Goal: Task Accomplishment & Management: Complete application form

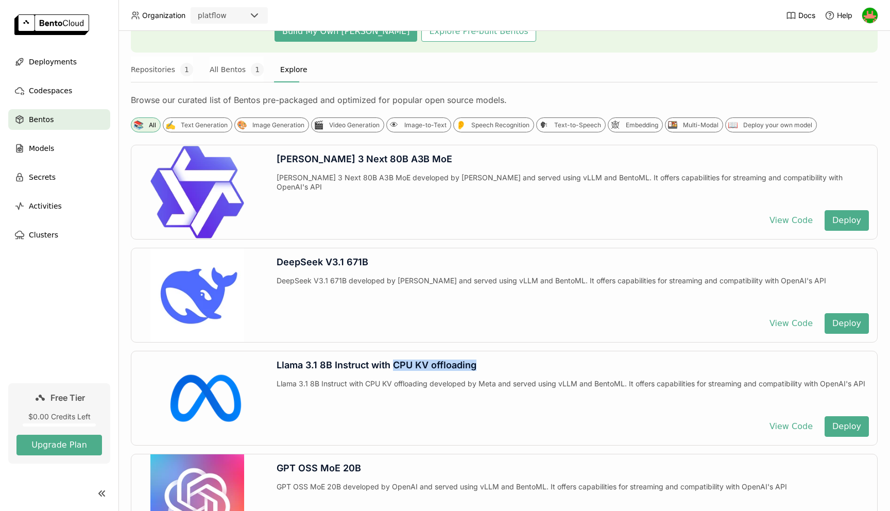
scroll to position [111, 0]
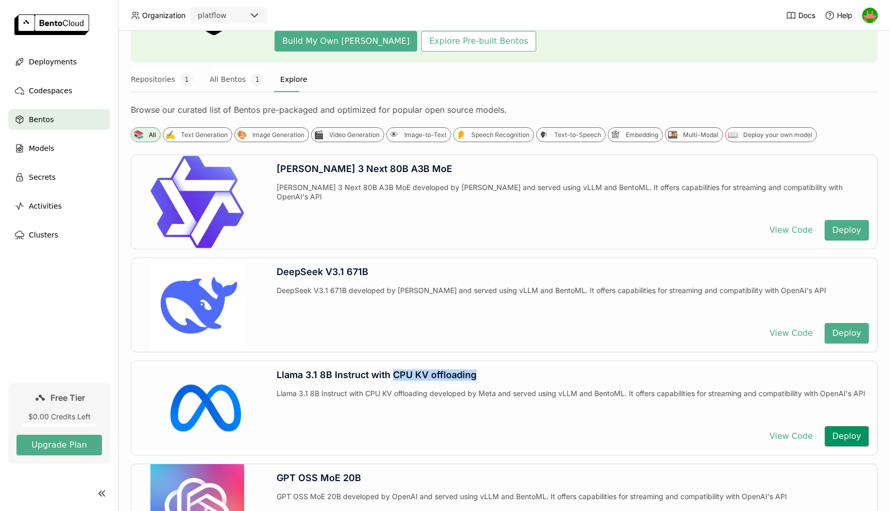
click at [853, 438] on button "Deploy" at bounding box center [847, 436] width 44 height 21
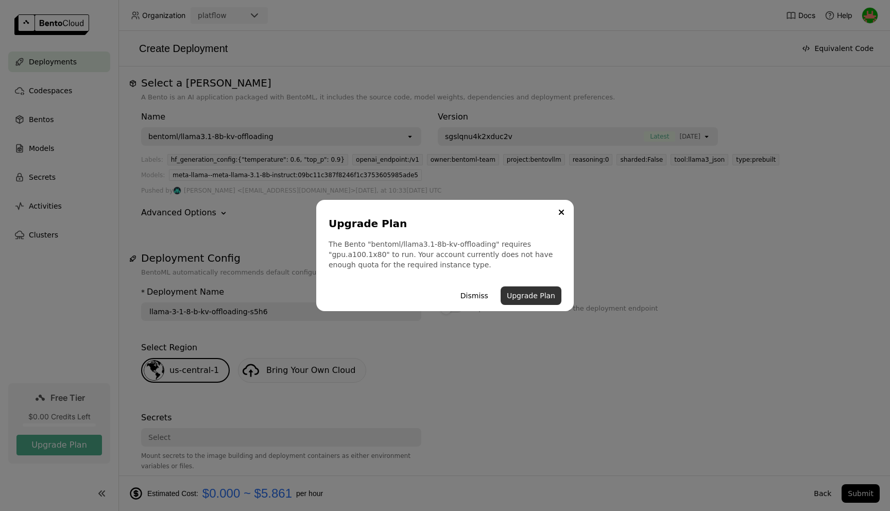
click at [522, 299] on button "Upgrade Plan" at bounding box center [531, 296] width 61 height 19
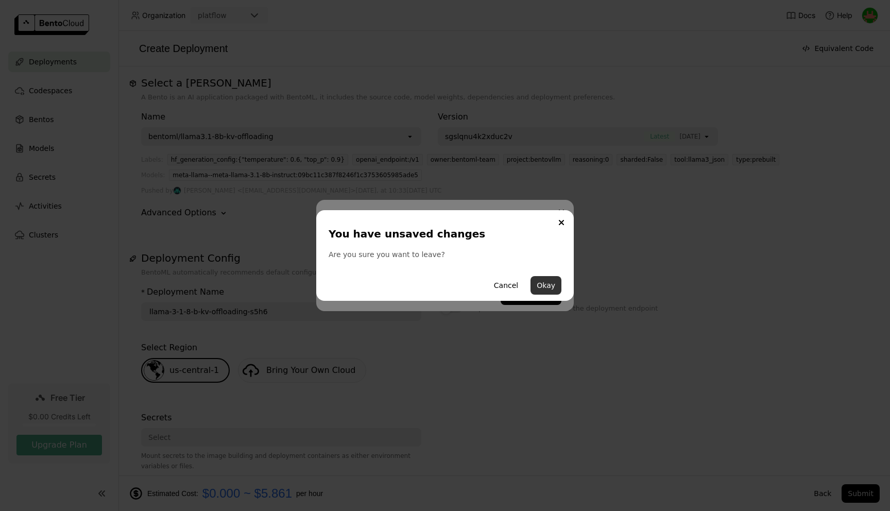
click at [550, 288] on button "Okay" at bounding box center [546, 285] width 31 height 19
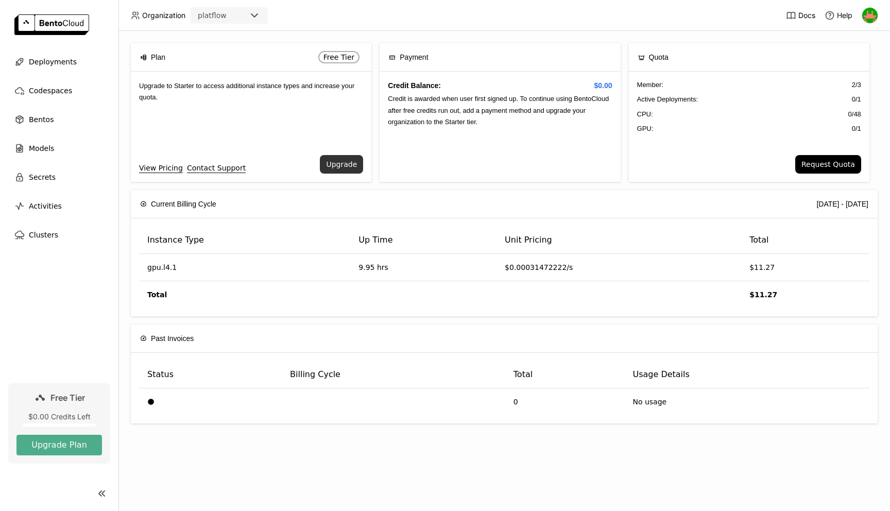
click at [349, 167] on button "Upgrade" at bounding box center [341, 164] width 43 height 19
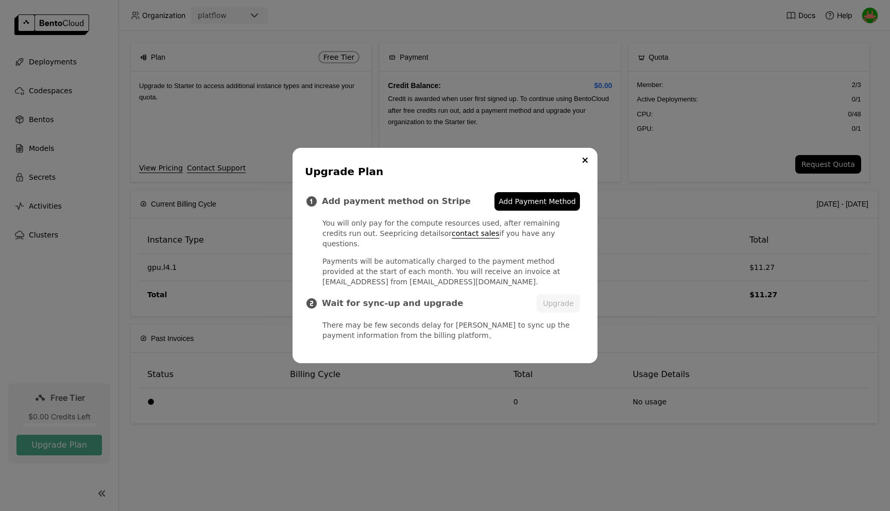
click at [394, 238] on link "pricing details" at bounding box center [419, 233] width 51 height 8
click at [531, 203] on span "Add Payment Method" at bounding box center [537, 201] width 77 height 10
click at [588, 165] on button "Close" at bounding box center [585, 160] width 12 height 12
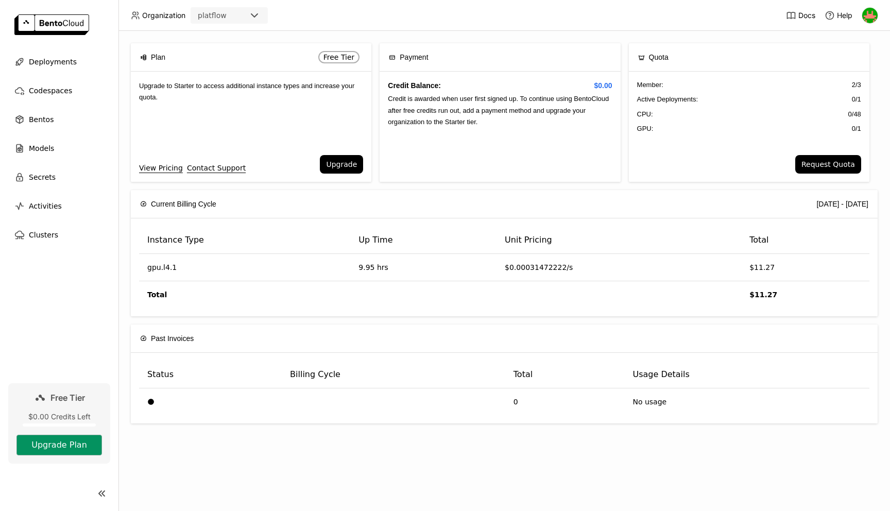
click at [46, 448] on button "Upgrade Plan" at bounding box center [59, 445] width 86 height 21
click at [56, 445] on button "Upgrade Plan" at bounding box center [59, 445] width 86 height 21
click at [872, 19] on img at bounding box center [870, 15] width 15 height 15
click at [845, 53] on span "Billing" at bounding box center [845, 53] width 19 height 9
click at [844, 58] on span "Billing" at bounding box center [845, 53] width 19 height 9
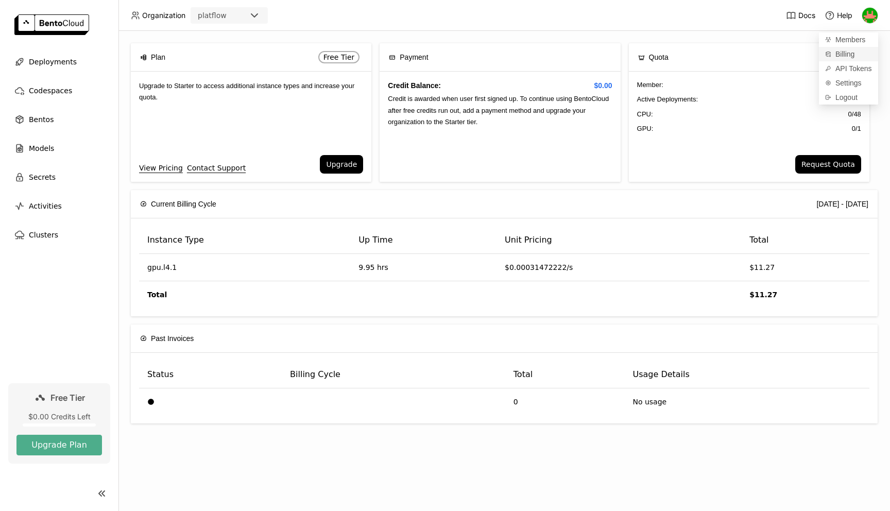
click at [844, 58] on span "Billing" at bounding box center [845, 53] width 19 height 9
click at [711, 33] on div "Plan Free Tier Upgrade to Starter to access additional instance types and incre…" at bounding box center [505, 271] width 772 height 480
click at [39, 449] on button "Upgrade Plan" at bounding box center [59, 445] width 86 height 21
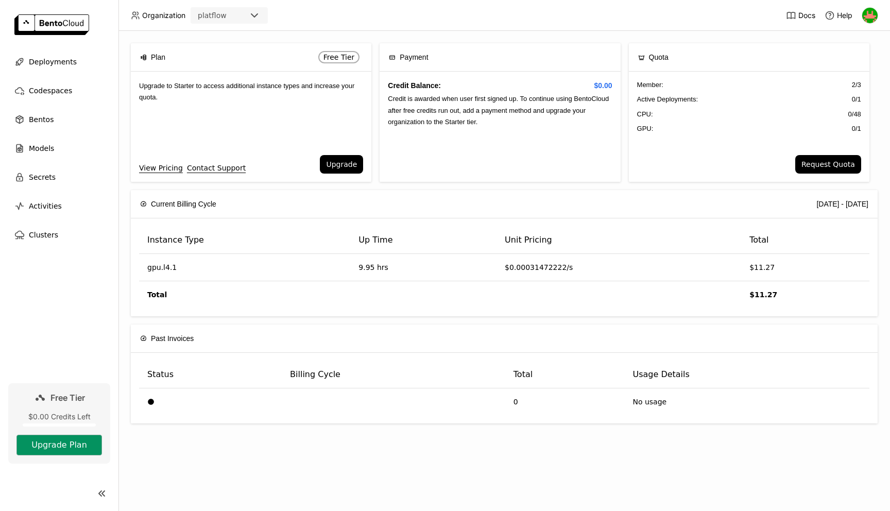
click at [39, 449] on button "Upgrade Plan" at bounding box center [59, 445] width 86 height 21
click at [349, 165] on button "Upgrade" at bounding box center [341, 164] width 43 height 19
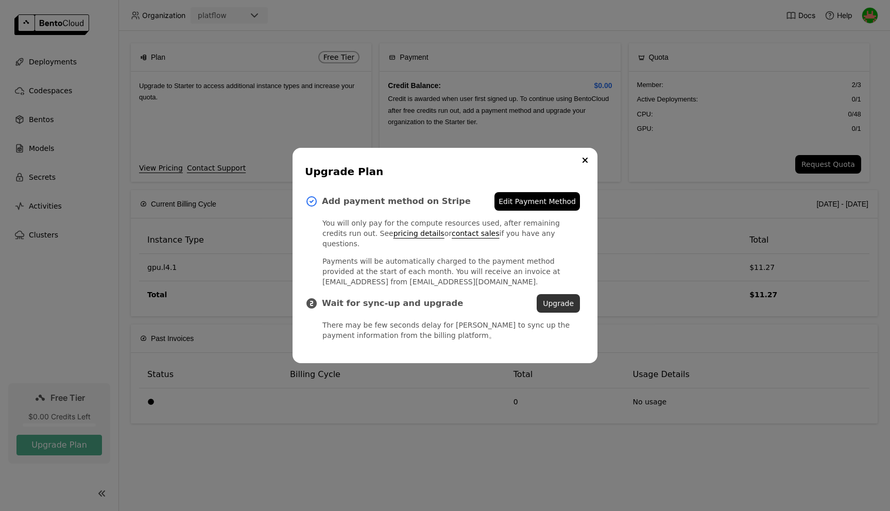
click at [546, 299] on button "Upgrade" at bounding box center [558, 303] width 43 height 19
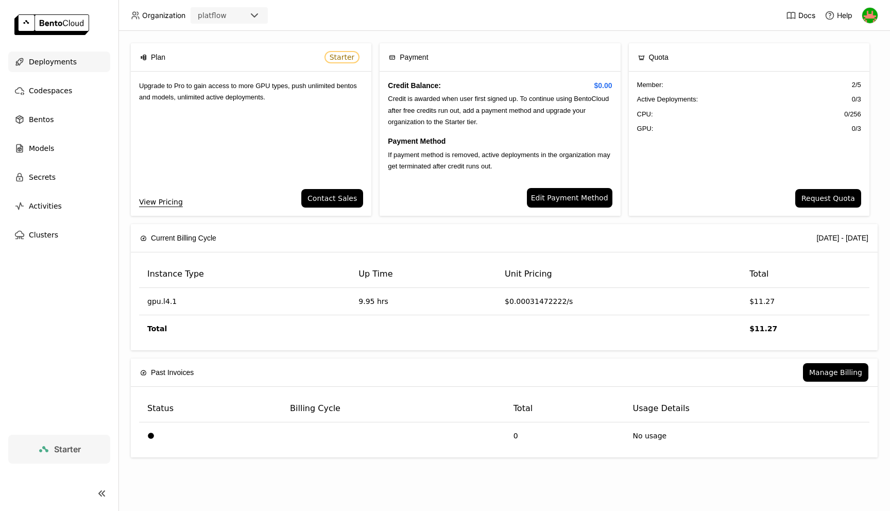
click at [55, 60] on span "Deployments" at bounding box center [53, 62] width 48 height 12
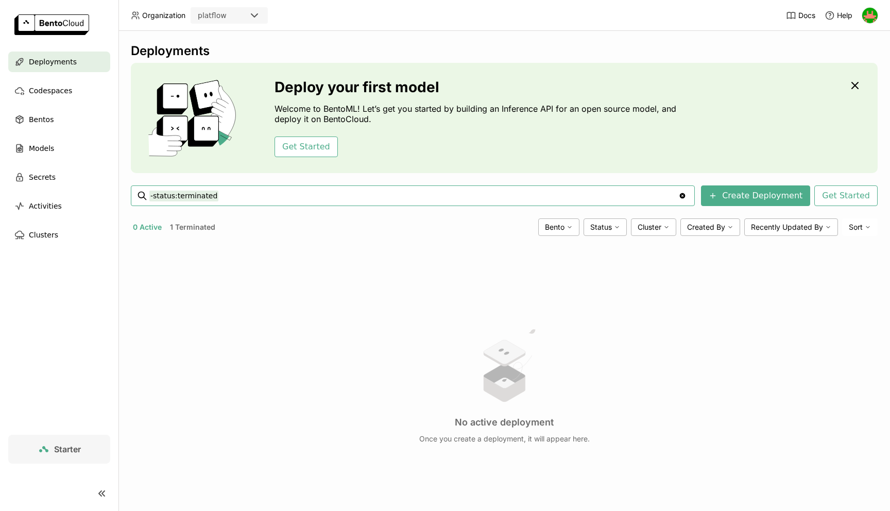
scroll to position [4, 0]
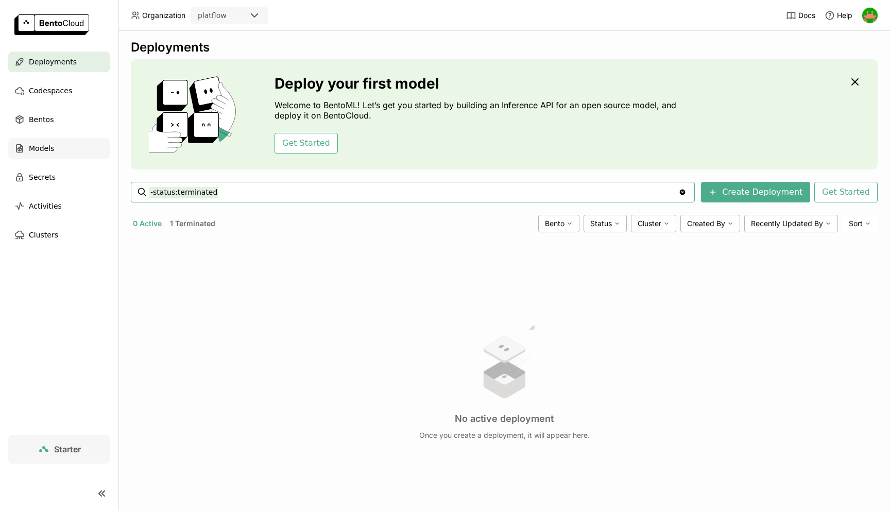
click at [54, 147] on div "Models" at bounding box center [59, 148] width 102 height 21
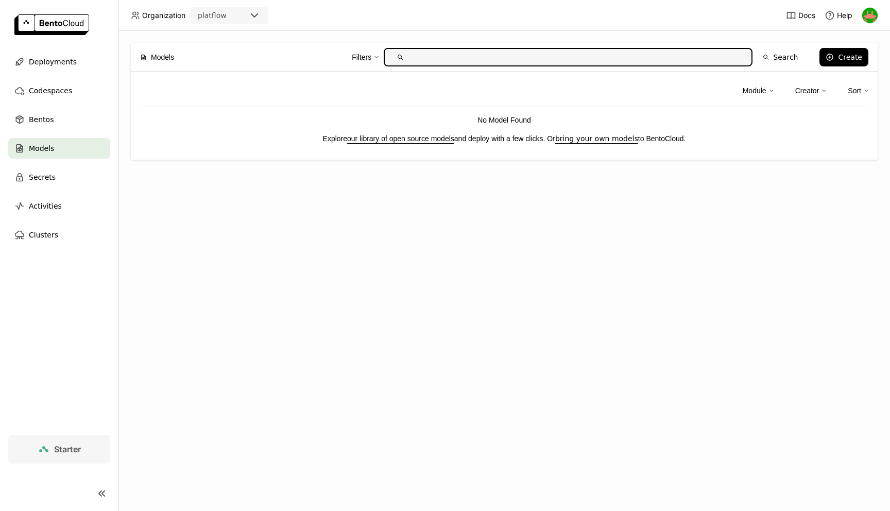
click at [483, 57] on input "text" at bounding box center [577, 57] width 336 height 16
click at [839, 60] on button "Create" at bounding box center [844, 57] width 49 height 19
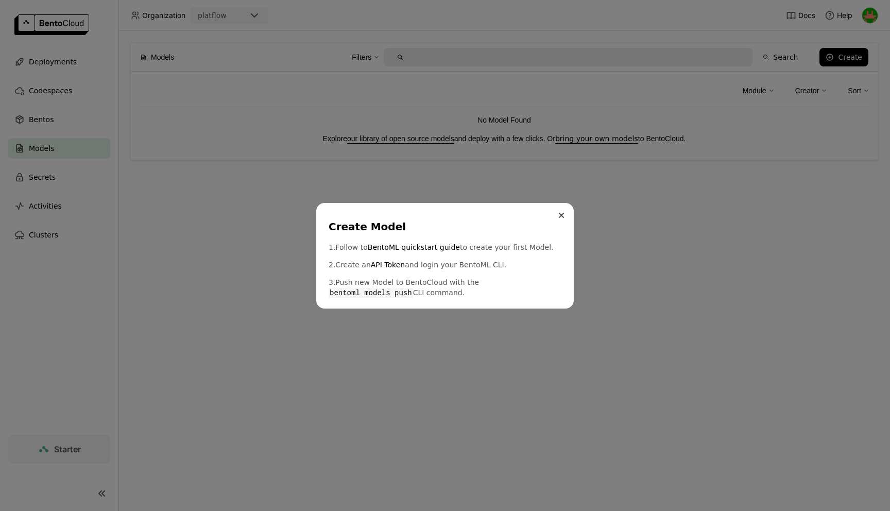
click at [561, 218] on button "Close" at bounding box center [562, 215] width 12 height 12
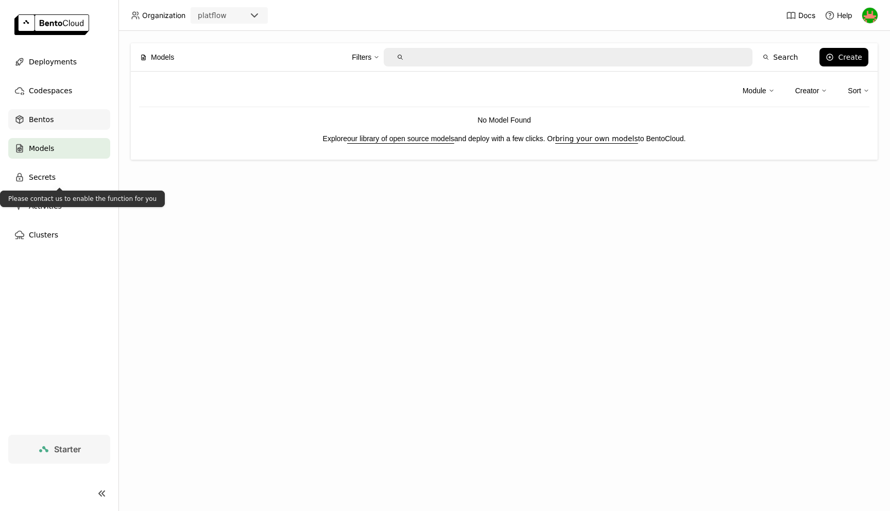
click at [55, 121] on div "Bentos" at bounding box center [59, 119] width 102 height 21
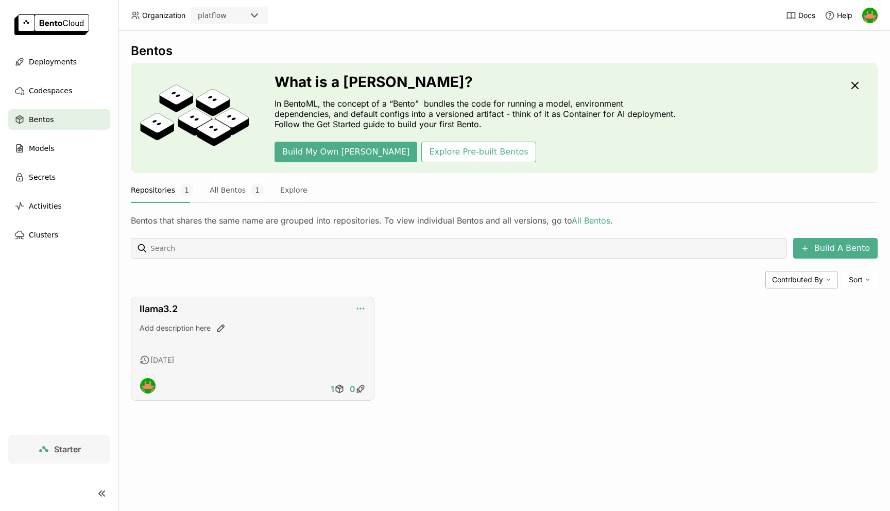
click at [361, 310] on icon "button" at bounding box center [361, 309] width 10 height 10
click at [353, 289] on div "Build A Bento Contributed By Sort llama3.2 Add description here 4 days ago 1 0" at bounding box center [504, 319] width 747 height 163
click at [32, 152] on span "Models" at bounding box center [41, 148] width 25 height 12
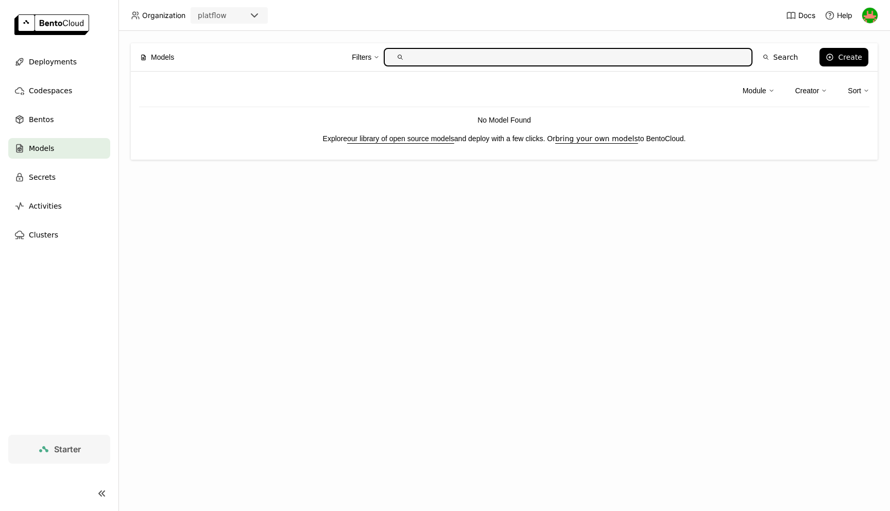
click at [238, 18] on div "platflow" at bounding box center [220, 15] width 57 height 14
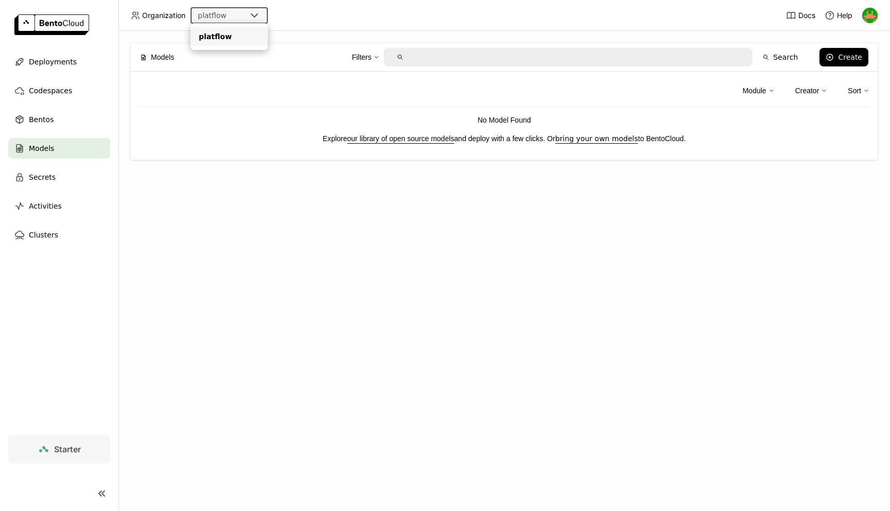
click at [311, 20] on header "Organization platflow Docs Help" at bounding box center [445, 15] width 890 height 31
click at [381, 140] on link "our library of open source models" at bounding box center [400, 138] width 107 height 8
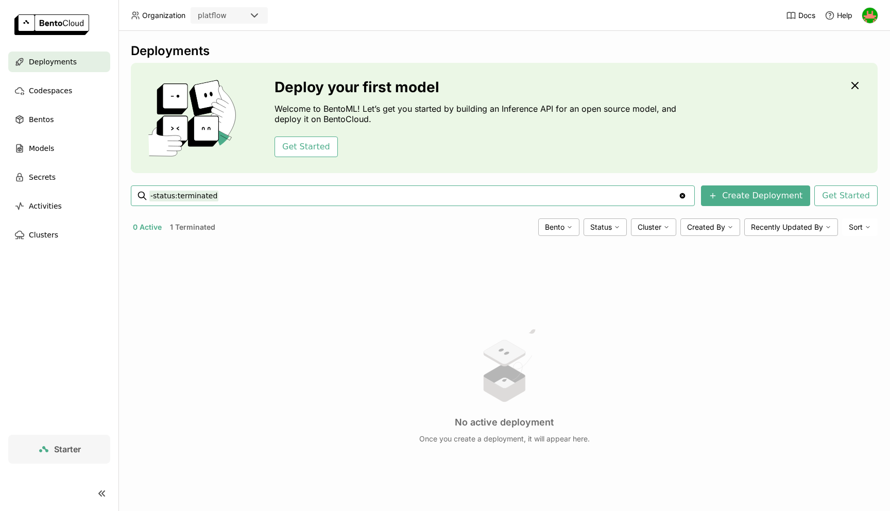
click at [687, 199] on icon "Clear value" at bounding box center [683, 196] width 8 height 8
click at [687, 196] on icon "Clear value" at bounding box center [683, 196] width 8 height 8
click at [759, 196] on button "Create Deployment" at bounding box center [755, 196] width 109 height 21
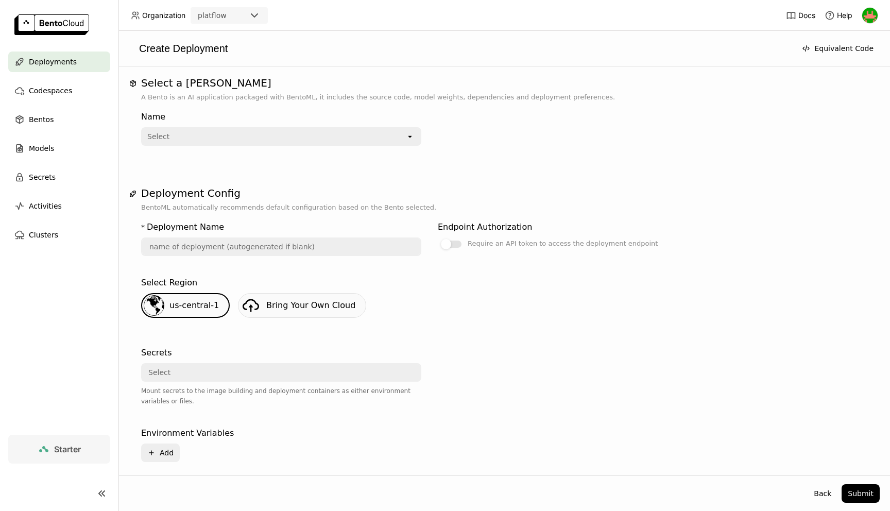
click at [309, 134] on div "Select" at bounding box center [274, 136] width 264 height 16
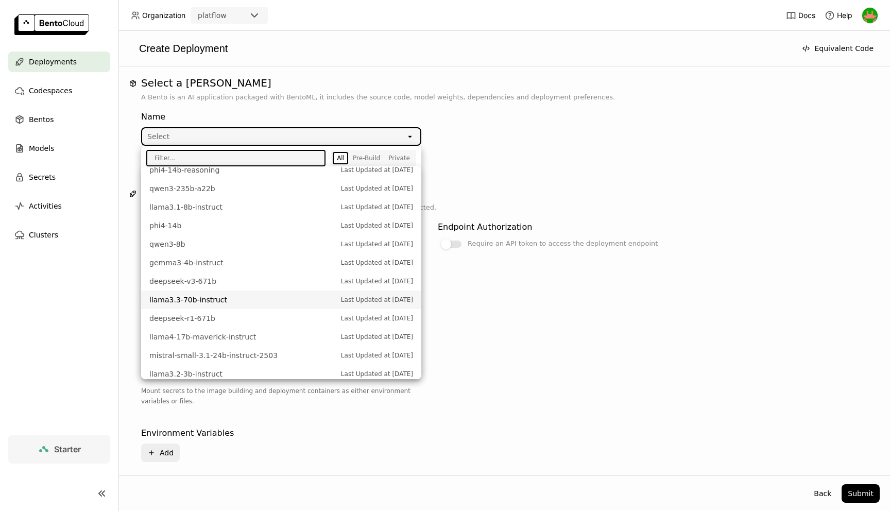
scroll to position [296, 0]
click at [252, 244] on span "qwen3-8b" at bounding box center [242, 247] width 187 height 10
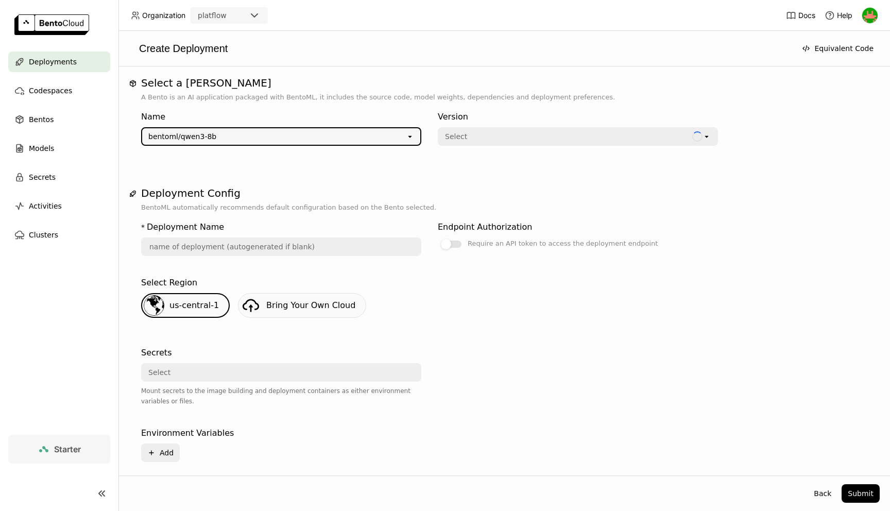
type input "qwen-3-8-b-dhti"
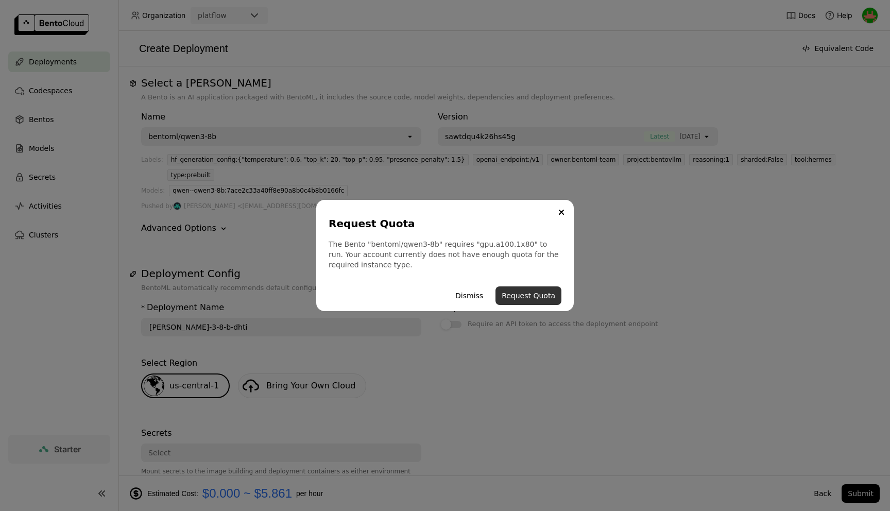
click at [518, 295] on button "Request Quota" at bounding box center [529, 296] width 66 height 19
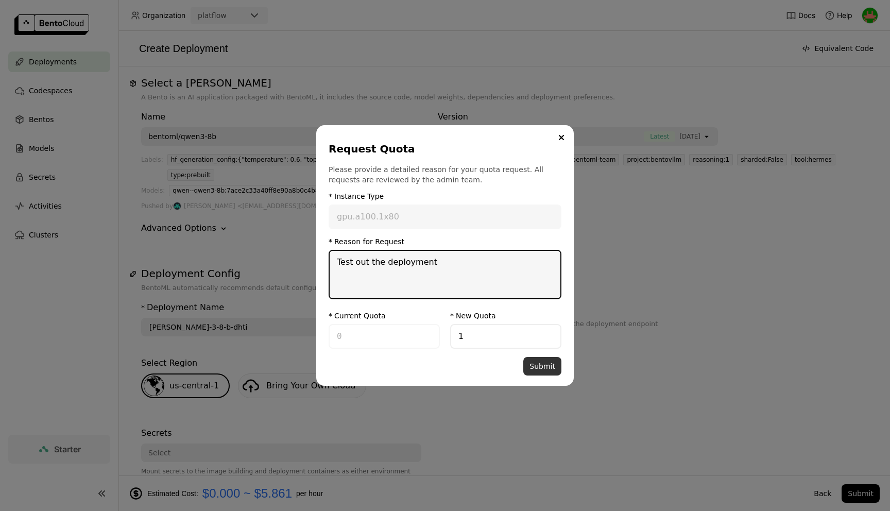
type textarea "Test out the deployment"
click at [545, 363] on button "Submit" at bounding box center [543, 366] width 38 height 19
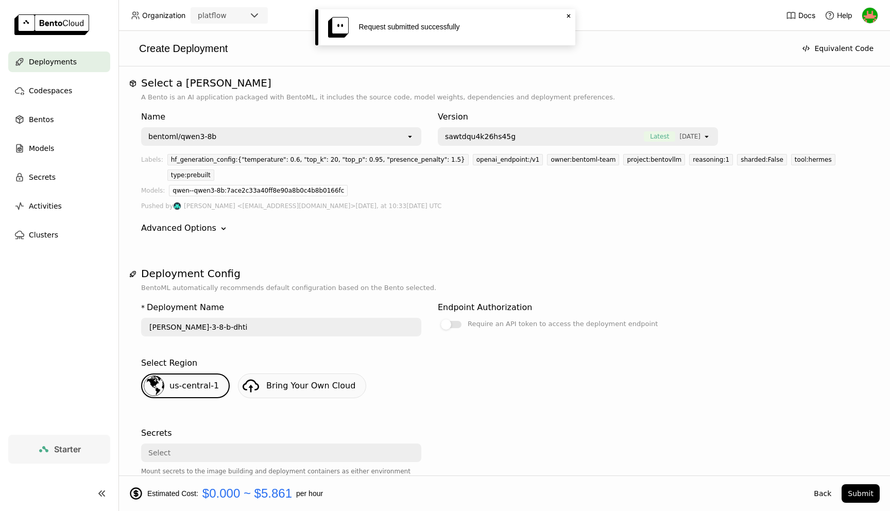
click at [568, 16] on icon at bounding box center [569, 16] width 4 height 4
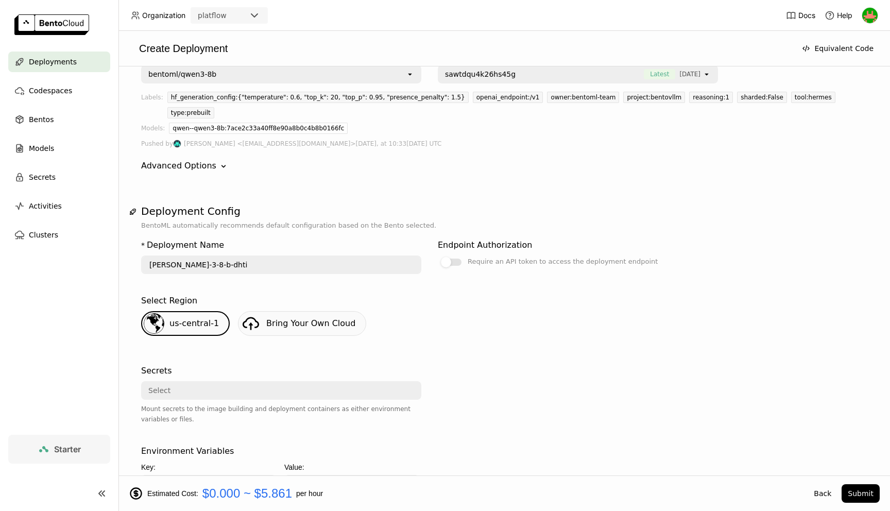
scroll to position [66, 0]
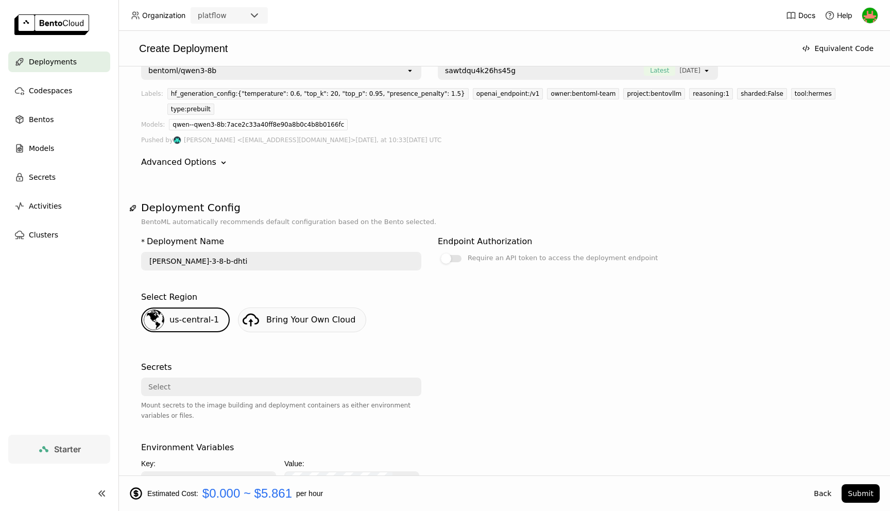
click at [305, 311] on link "Bring Your Own Cloud" at bounding box center [302, 320] width 128 height 25
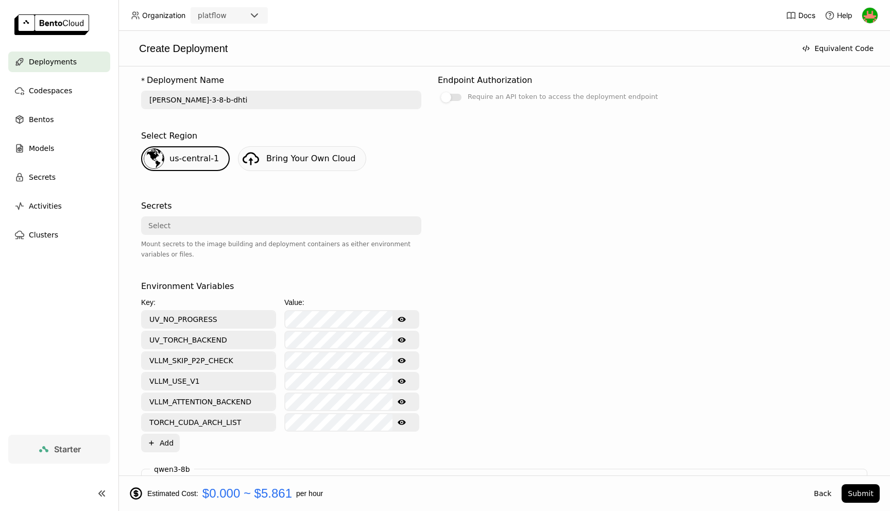
scroll to position [249, 0]
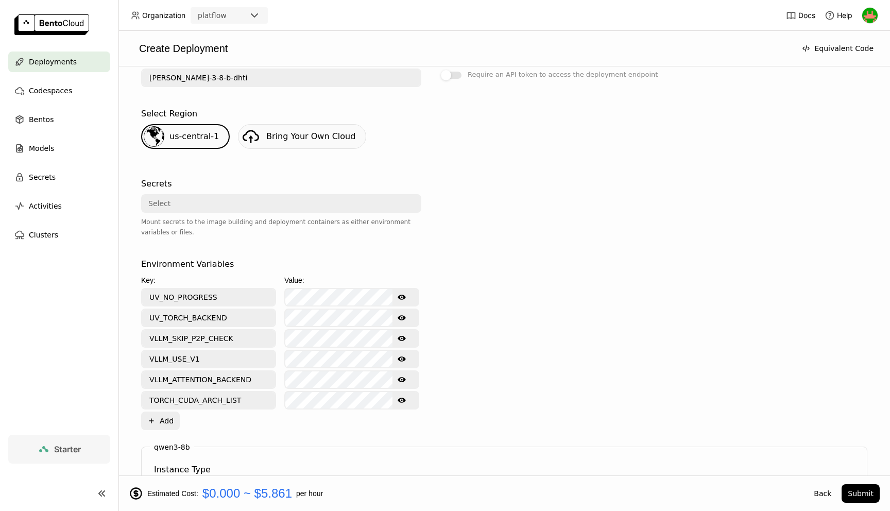
click at [225, 195] on div "Select" at bounding box center [278, 203] width 272 height 16
click at [299, 207] on link "create your first Secret" at bounding box center [313, 211] width 83 height 8
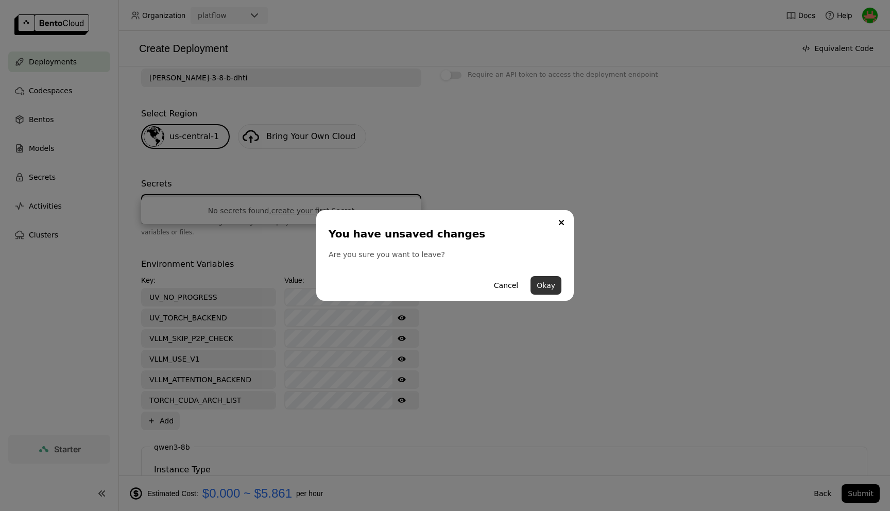
click at [548, 282] on button "Okay" at bounding box center [546, 285] width 31 height 19
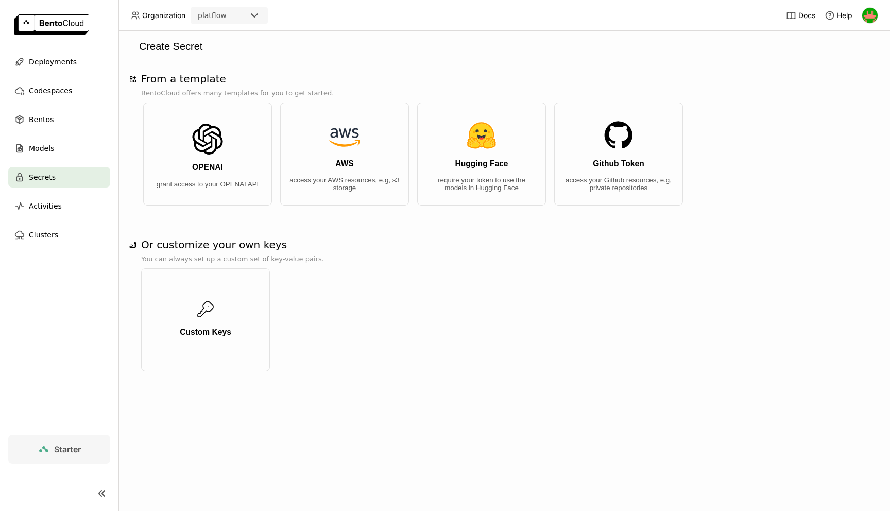
click at [548, 282] on div "Custom Keys" at bounding box center [504, 321] width 727 height 115
click at [211, 323] on button "Custom Keys" at bounding box center [205, 319] width 129 height 103
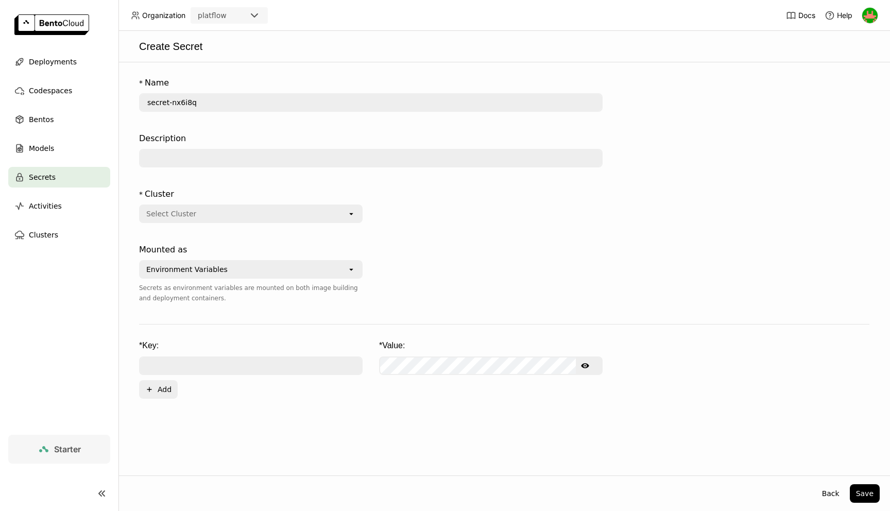
click at [230, 218] on div "Select Cluster" at bounding box center [243, 214] width 207 height 16
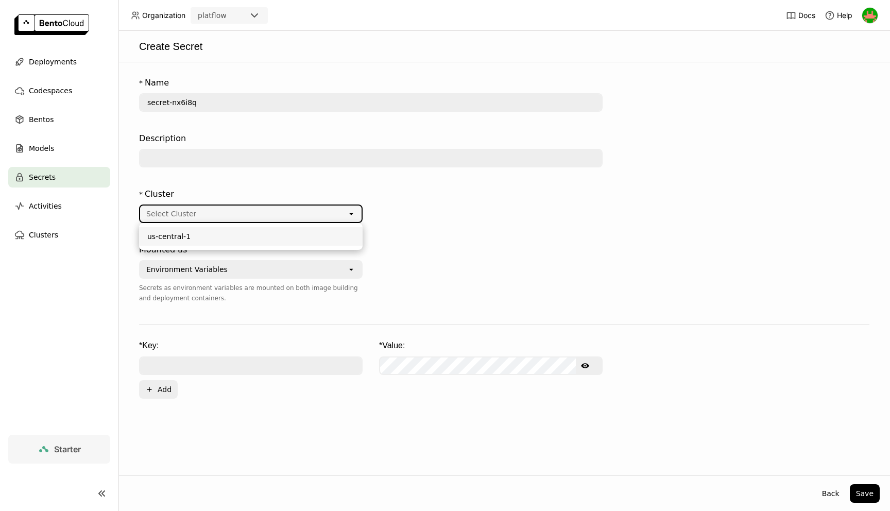
click at [216, 241] on div "us-central-1" at bounding box center [250, 236] width 207 height 10
click at [206, 157] on input "text" at bounding box center [371, 158] width 462 height 16
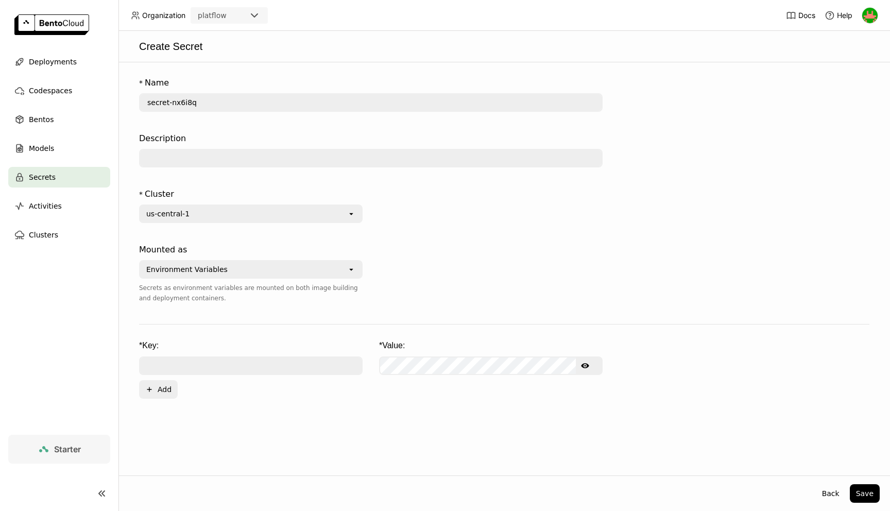
click at [187, 271] on div "Environment Variables" at bounding box center [186, 269] width 81 height 10
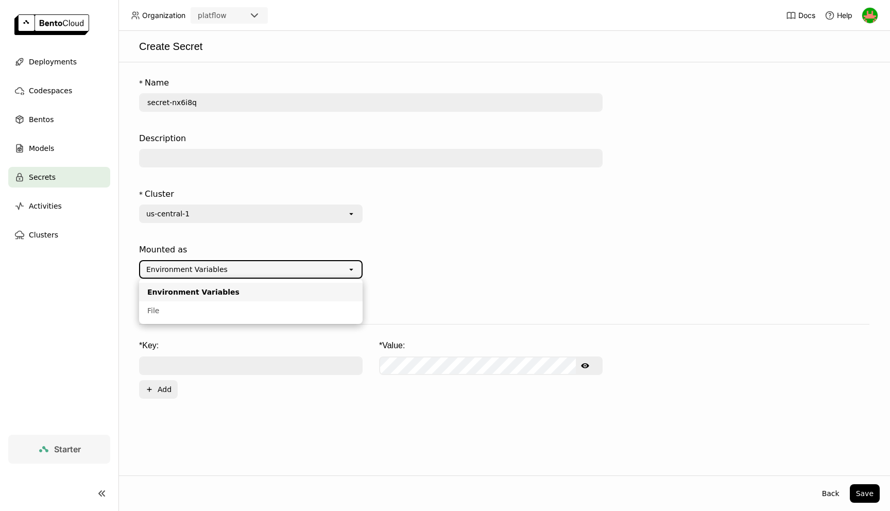
click at [215, 242] on div "Mounted as Environment Variables open Secrets as environment variables are moun…" at bounding box center [251, 276] width 224 height 72
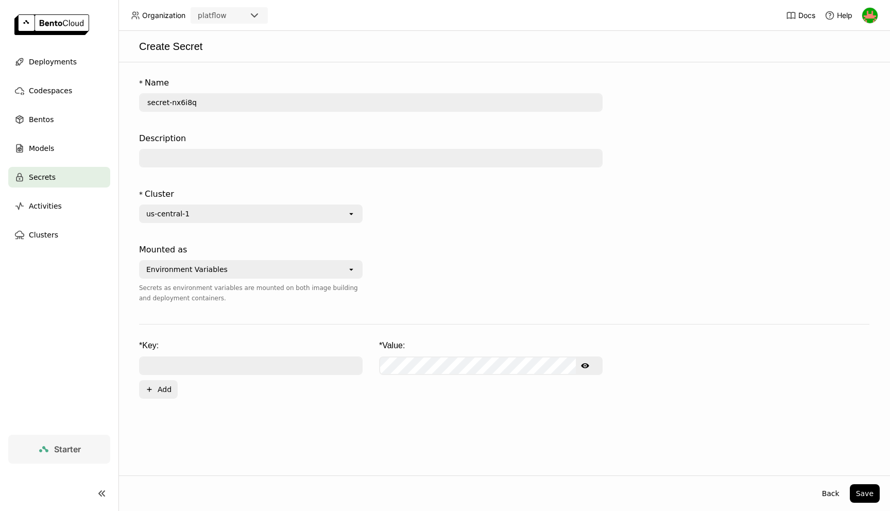
click at [196, 322] on form "* Name secret-nx6i8q Description * Cluster us-central-1 open Mounted as Environ…" at bounding box center [504, 236] width 751 height 326
click at [196, 364] on input "text" at bounding box center [251, 366] width 222 height 16
click at [47, 61] on span "Deployments" at bounding box center [53, 62] width 48 height 12
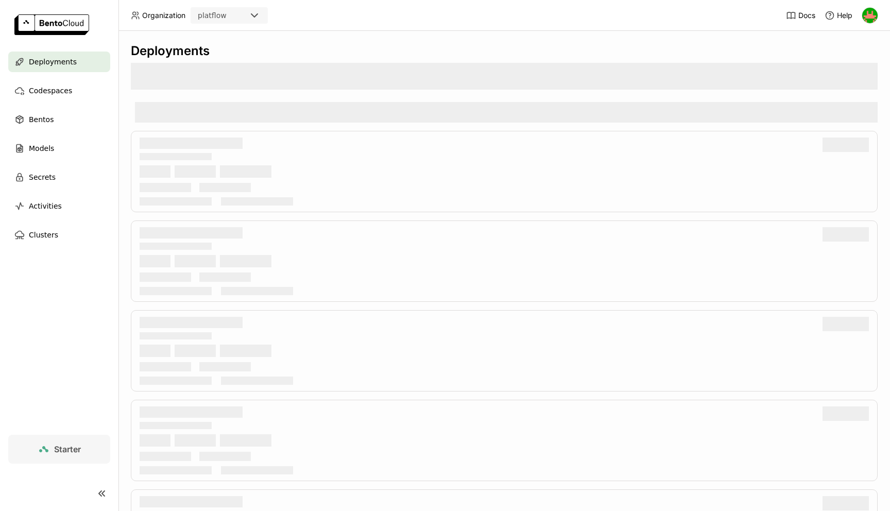
click at [47, 61] on span "Deployments" at bounding box center [53, 62] width 48 height 12
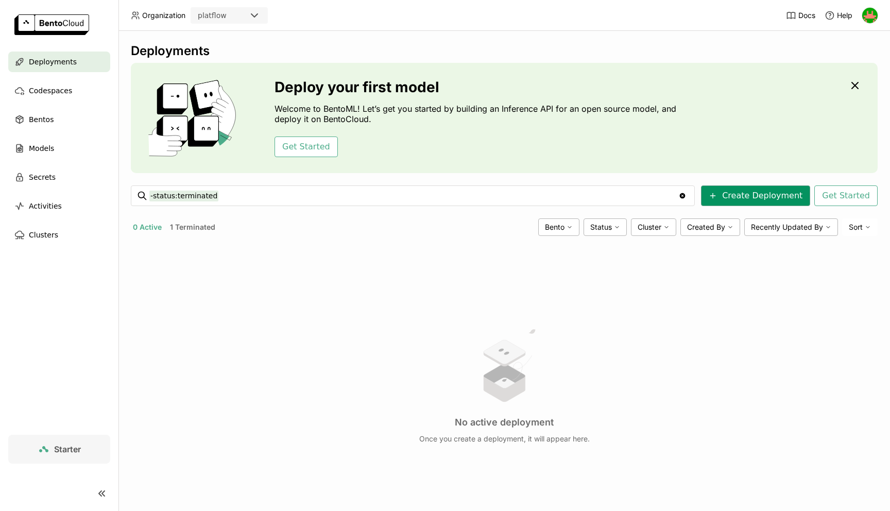
click at [755, 195] on button "Create Deployment" at bounding box center [755, 196] width 109 height 21
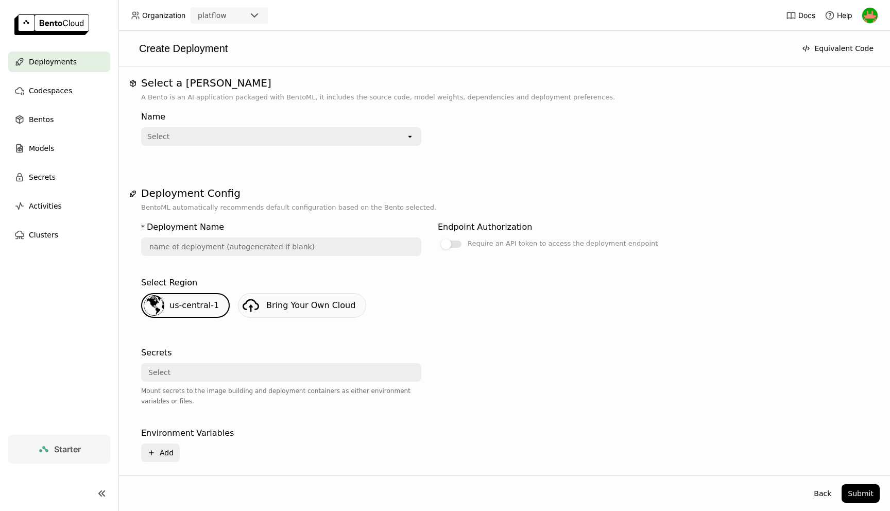
click at [296, 139] on div "Select" at bounding box center [274, 136] width 264 height 16
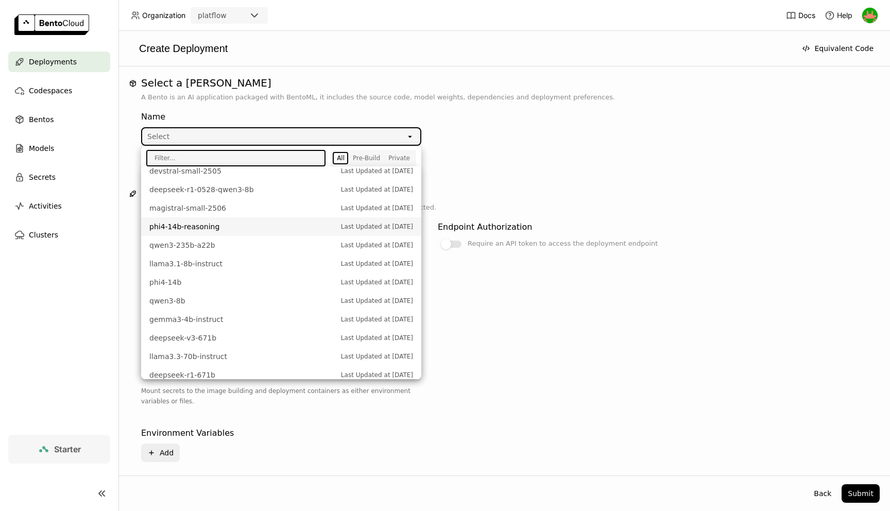
scroll to position [248, 0]
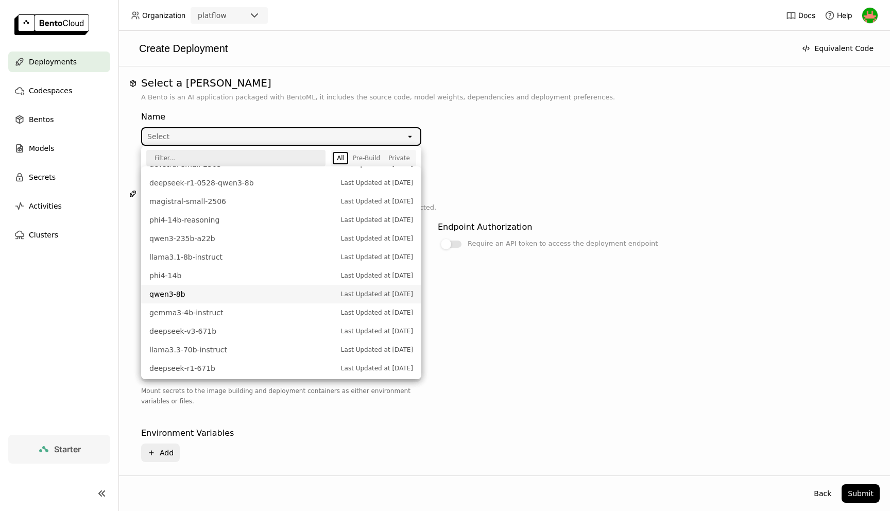
click at [218, 297] on span "qwen3-8b" at bounding box center [242, 294] width 187 height 10
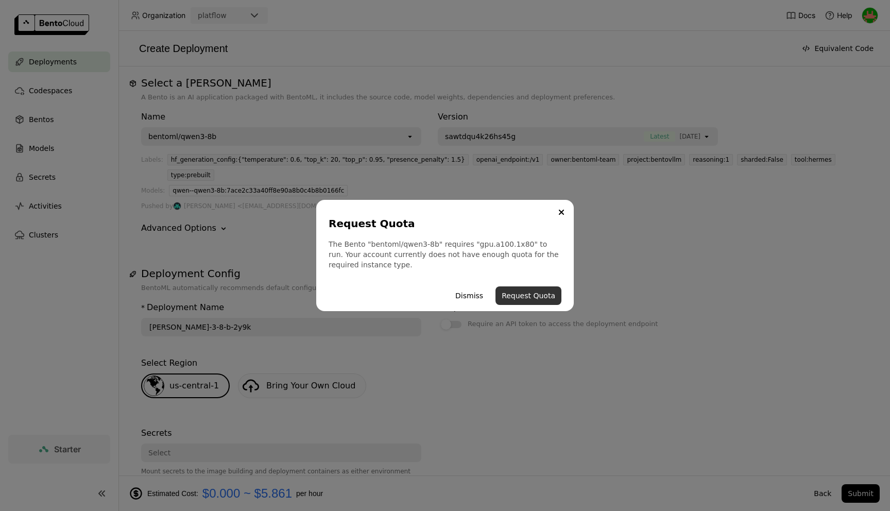
click at [543, 294] on button "Request Quota" at bounding box center [529, 296] width 66 height 19
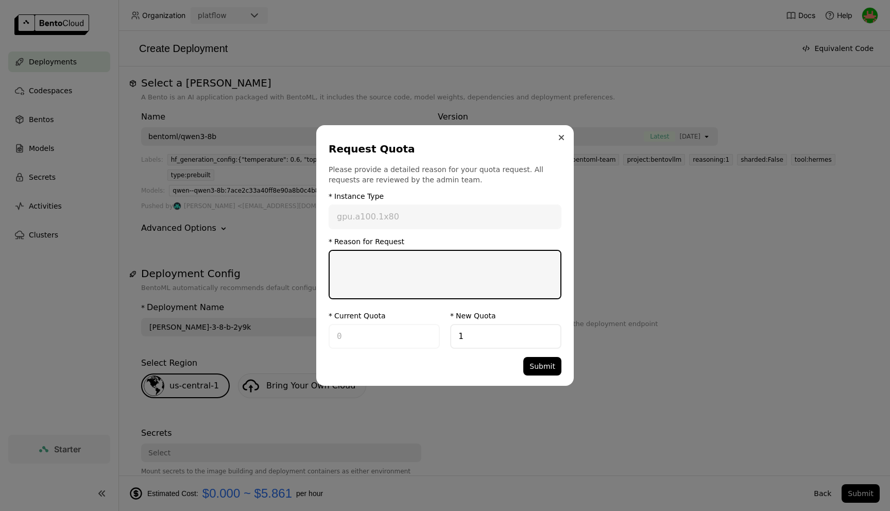
click at [563, 139] on icon "Close" at bounding box center [562, 138] width 4 height 4
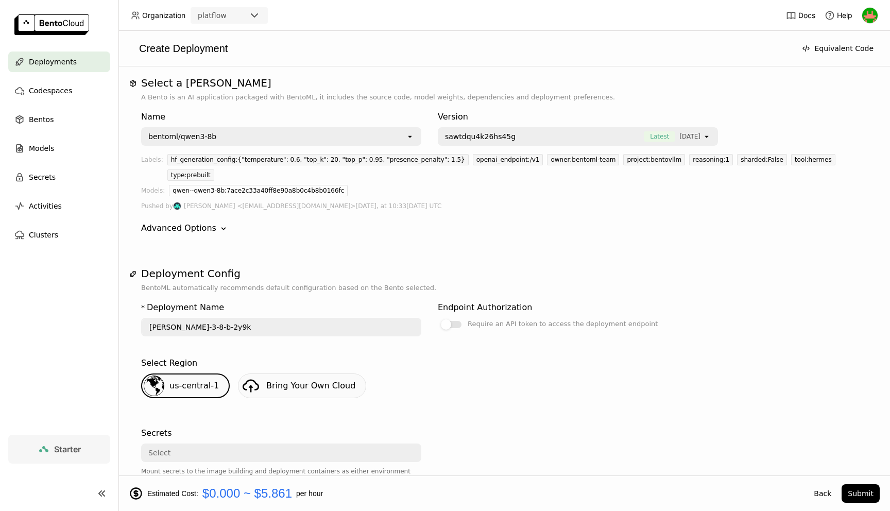
click at [393, 139] on div "bentoml/qwen3-8b" at bounding box center [274, 136] width 264 height 16
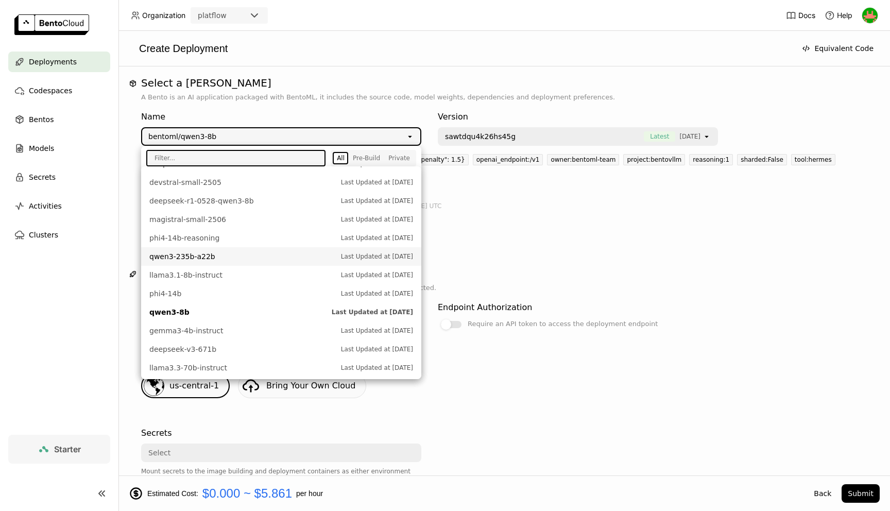
scroll to position [220, 0]
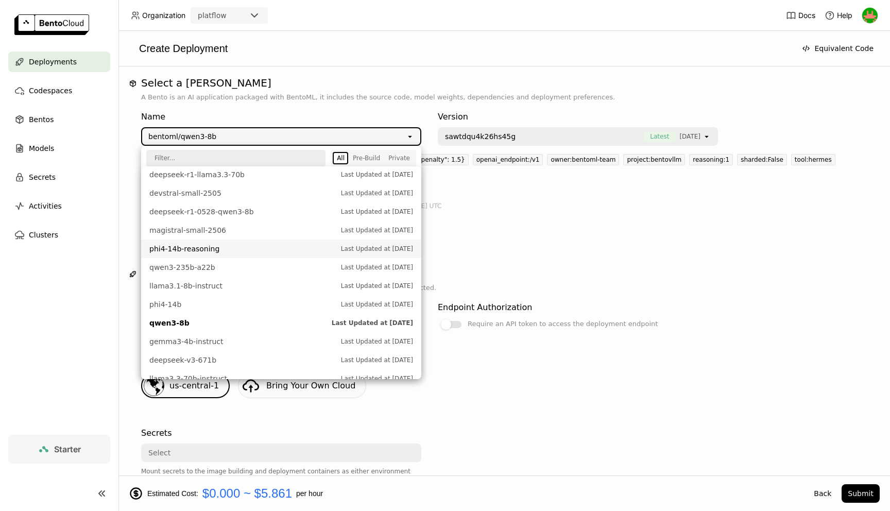
click at [296, 244] on span "phi4-14b-reasoning" at bounding box center [242, 249] width 187 height 10
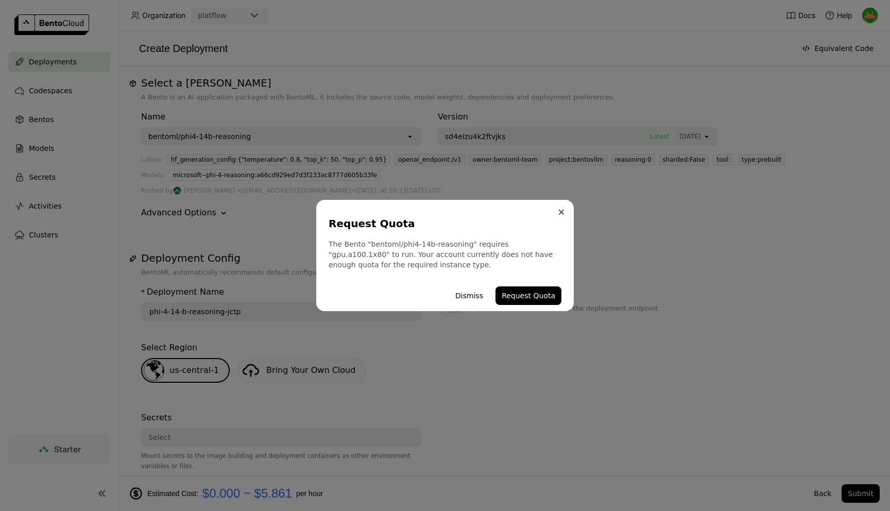
click at [562, 210] on icon "Close" at bounding box center [561, 212] width 5 height 5
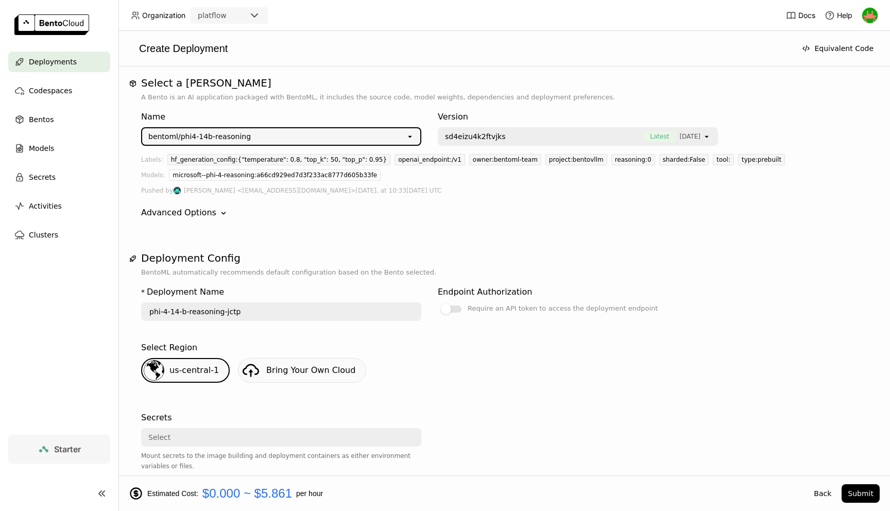
click at [300, 137] on div "bentoml/phi4-14b-reasoning" at bounding box center [274, 136] width 264 height 16
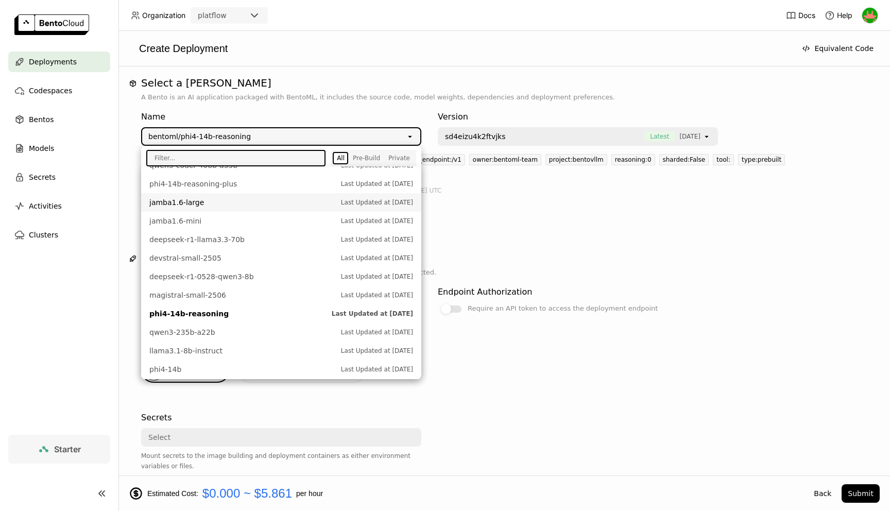
scroll to position [157, 0]
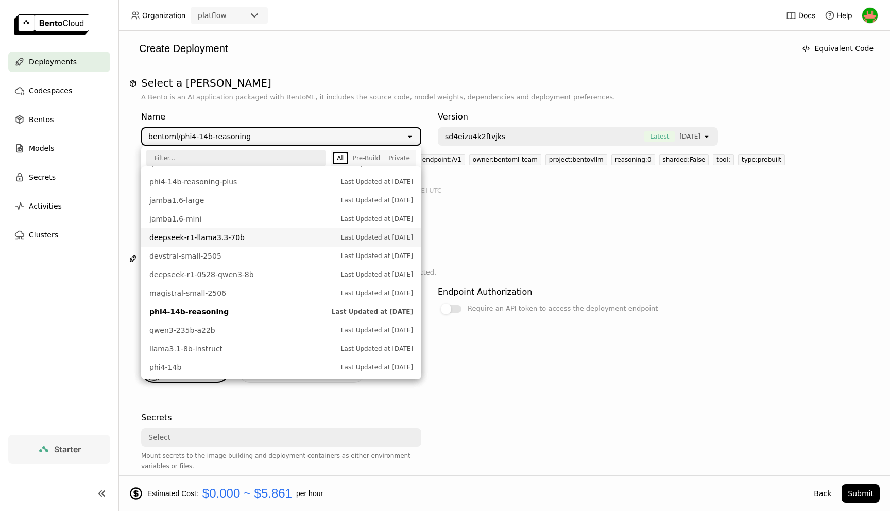
click at [242, 237] on span "deepseek-r1-llama3.3-70b" at bounding box center [242, 237] width 187 height 10
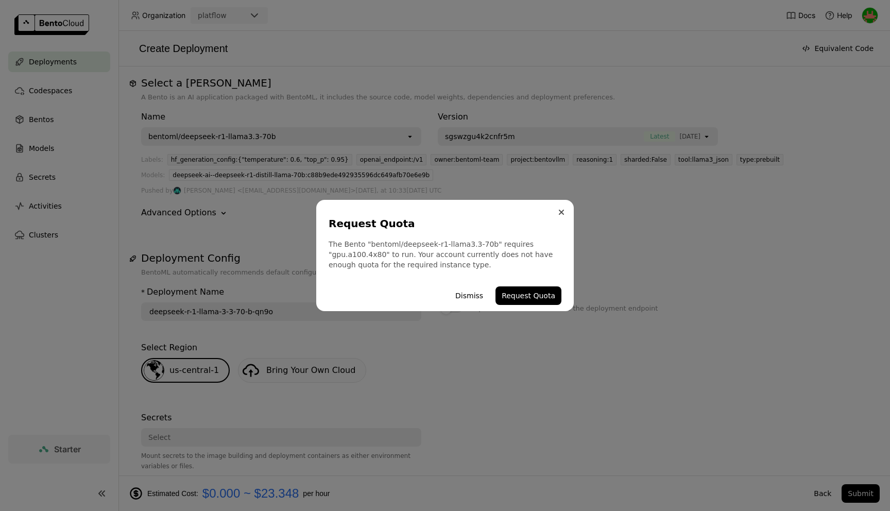
click at [559, 212] on icon "Close" at bounding box center [561, 212] width 5 height 5
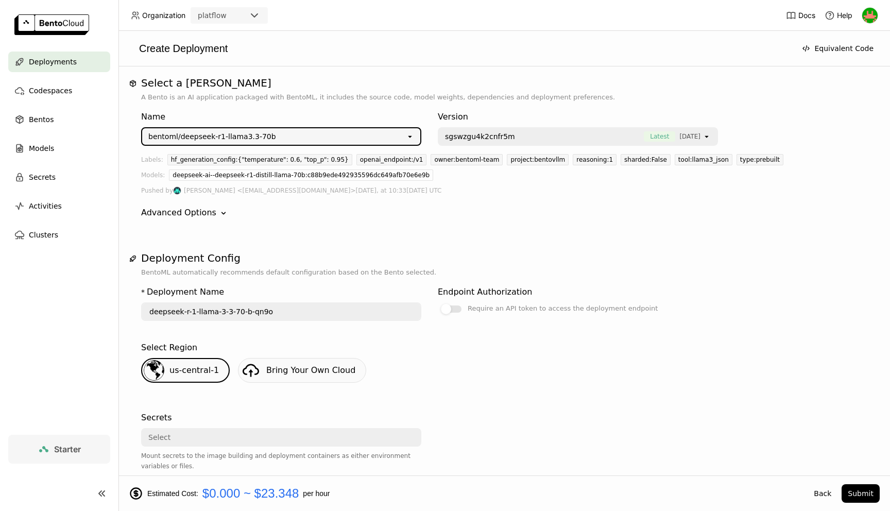
click at [309, 134] on div "bentoml/deepseek-r1-llama3.3-70b" at bounding box center [274, 136] width 264 height 16
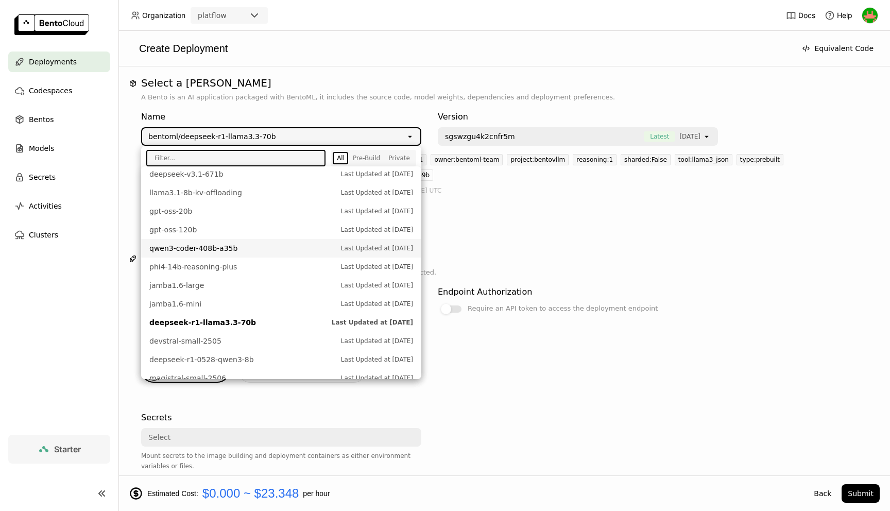
scroll to position [52, 0]
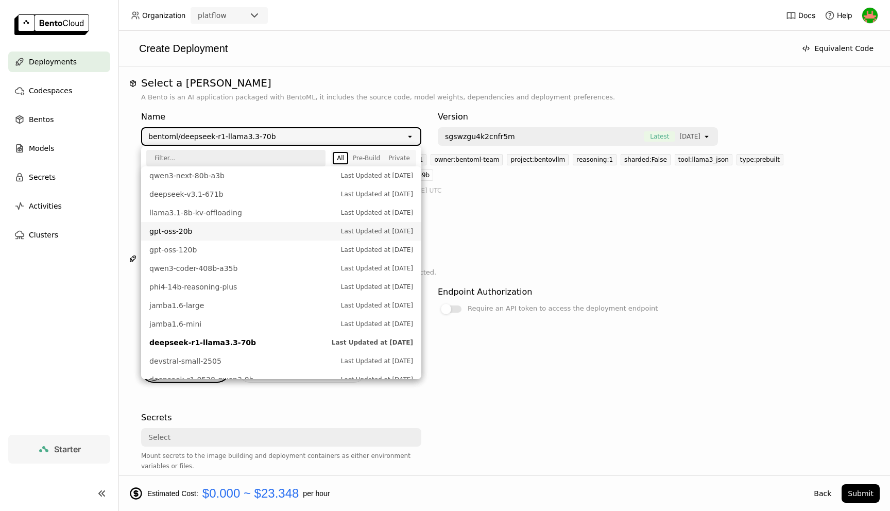
click at [246, 229] on span "gpt-oss-20b" at bounding box center [242, 231] width 187 height 10
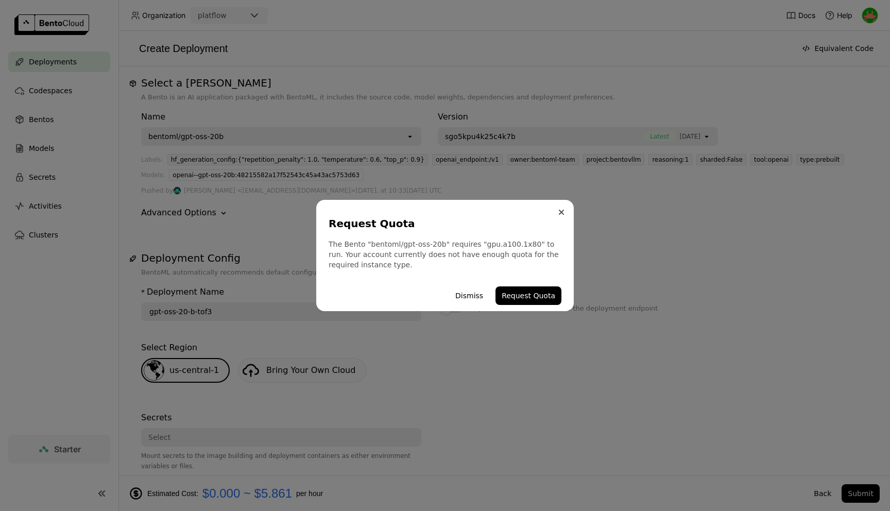
click at [557, 212] on button "Close" at bounding box center [562, 212] width 12 height 12
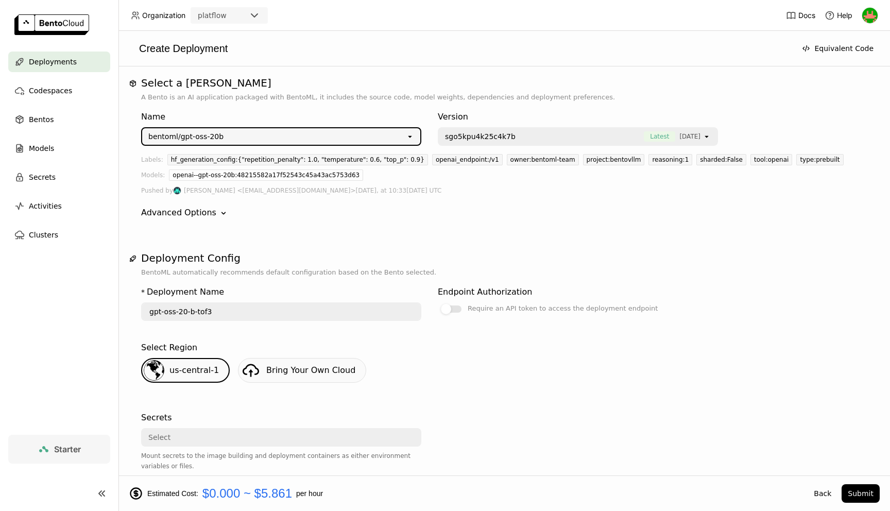
click at [385, 143] on div "bentoml/gpt-oss-20b" at bounding box center [274, 136] width 264 height 16
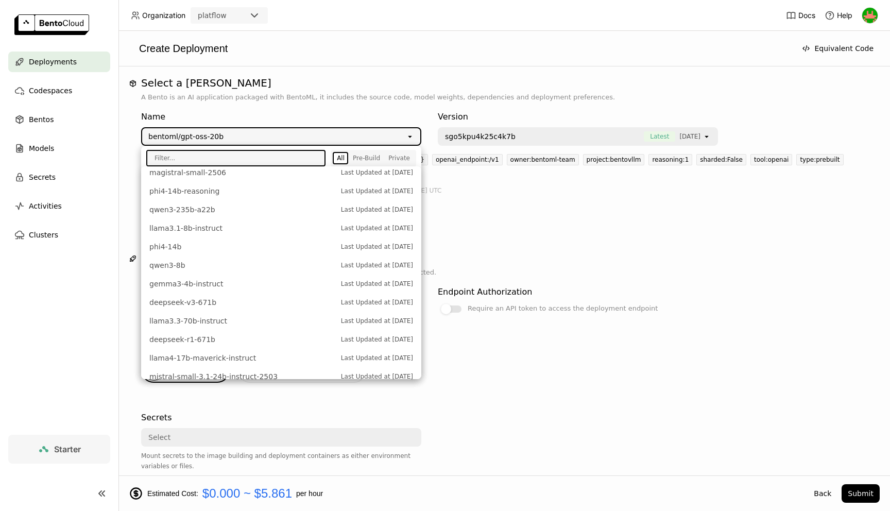
scroll to position [358, 0]
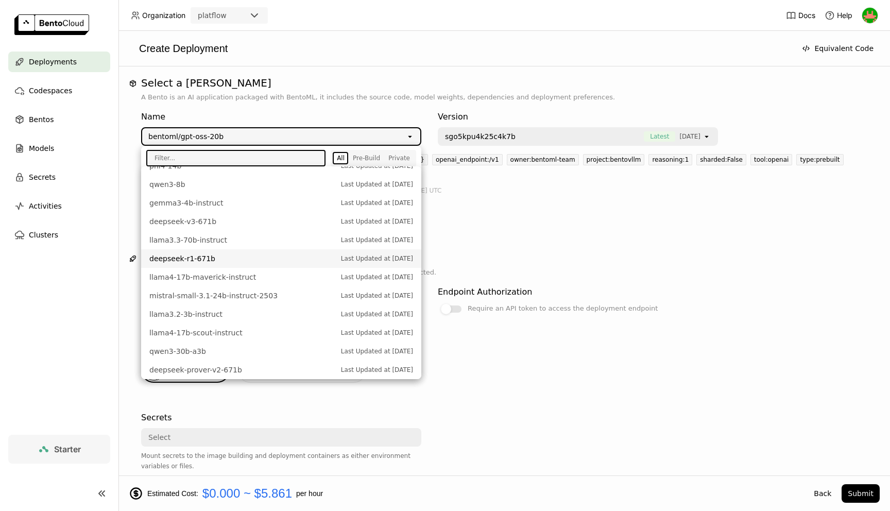
click at [321, 267] on li "deepseek-r1-671b Last Updated at Sep 28, 2025" at bounding box center [281, 258] width 280 height 19
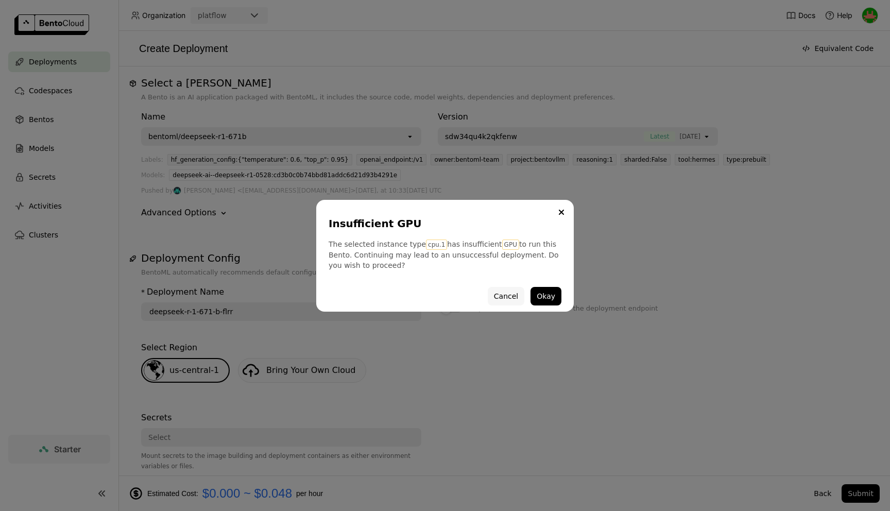
click at [512, 294] on button "Cancel" at bounding box center [506, 296] width 37 height 19
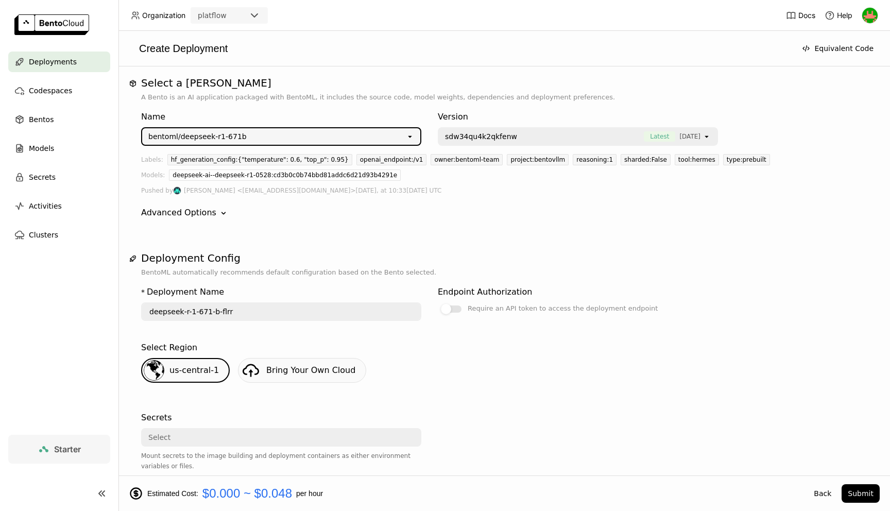
click at [314, 310] on input "deepseek-r-1-671-b-flrr" at bounding box center [281, 312] width 278 height 16
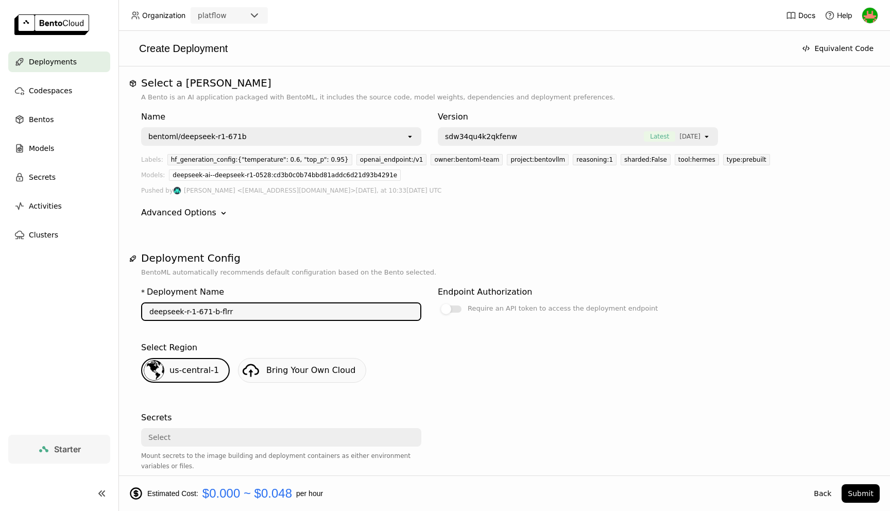
click at [301, 134] on div "bentoml/deepseek-r1-671b" at bounding box center [274, 136] width 264 height 16
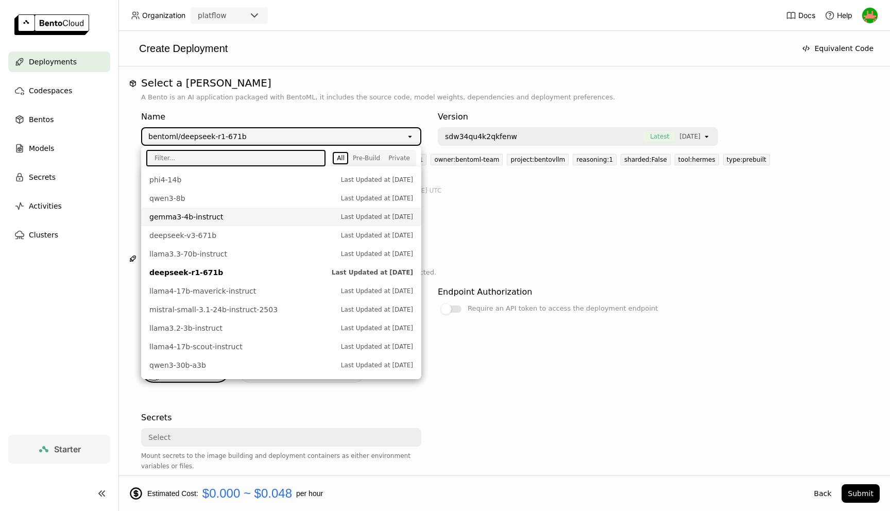
scroll to position [362, 0]
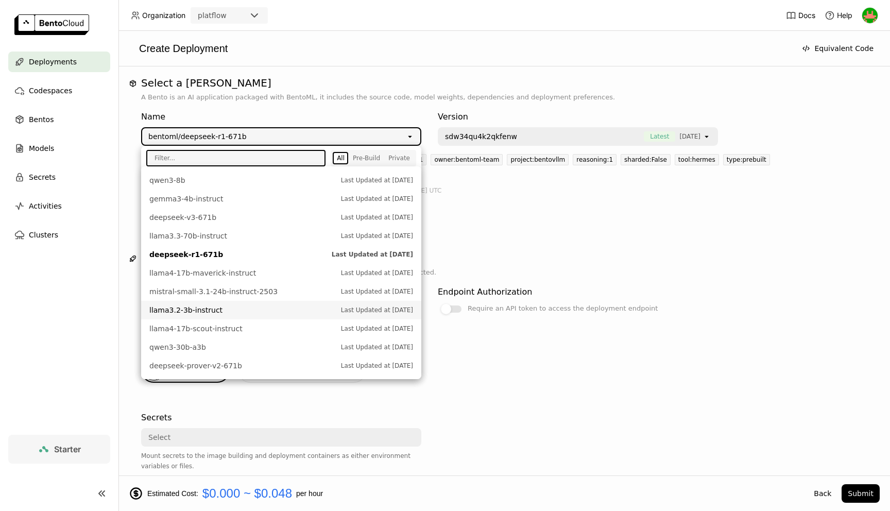
click at [221, 304] on li "llama3.2-3b-instruct Last Updated at Sep 28, 2025" at bounding box center [281, 310] width 280 height 19
type input "llama-3-2-3-b-instruct-9tqa"
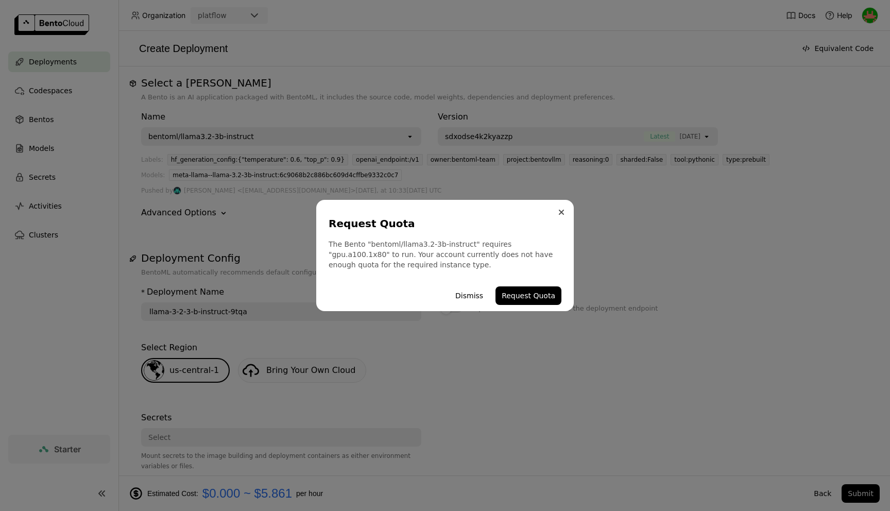
click at [562, 212] on icon "Close" at bounding box center [561, 212] width 5 height 5
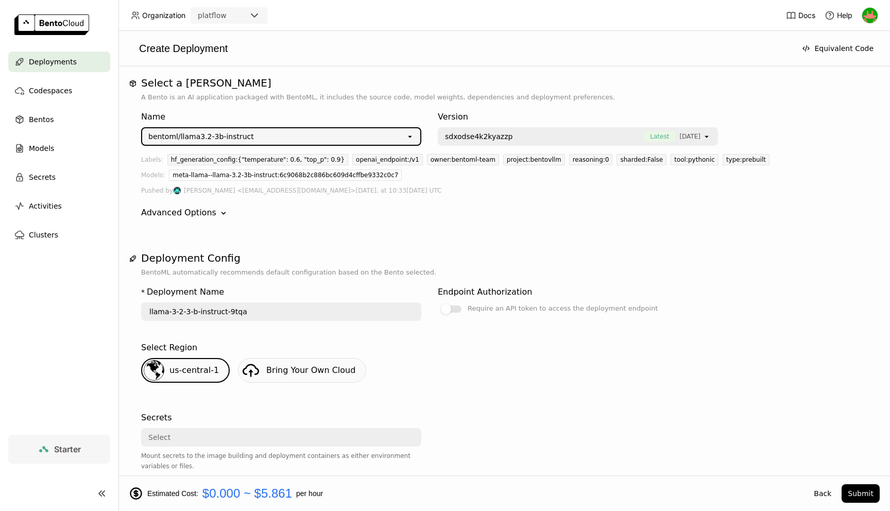
click at [256, 137] on div "bentoml/llama3.2-3b-instruct" at bounding box center [274, 136] width 264 height 16
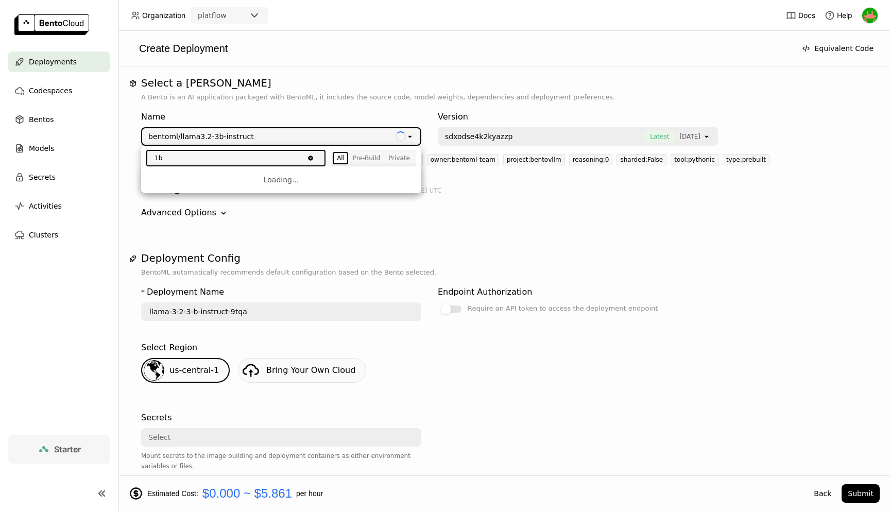
scroll to position [0, 0]
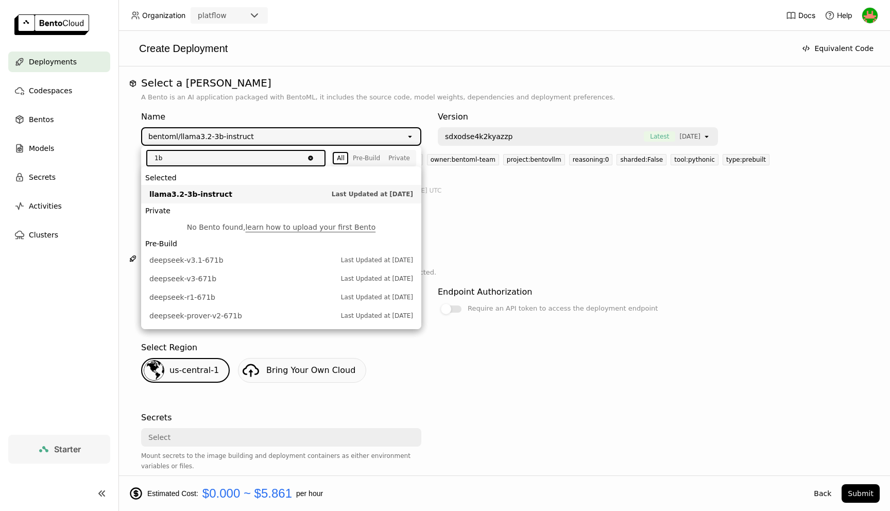
type input "1b"
click at [311, 159] on icon "Clear value" at bounding box center [310, 158] width 5 height 5
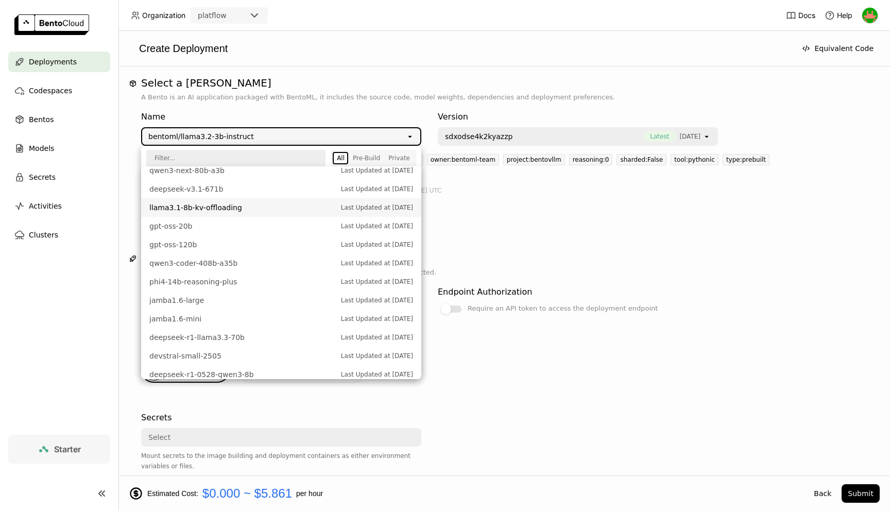
scroll to position [56, 0]
click at [268, 207] on span "llama3.1-8b-kv-offloading" at bounding box center [242, 208] width 187 height 10
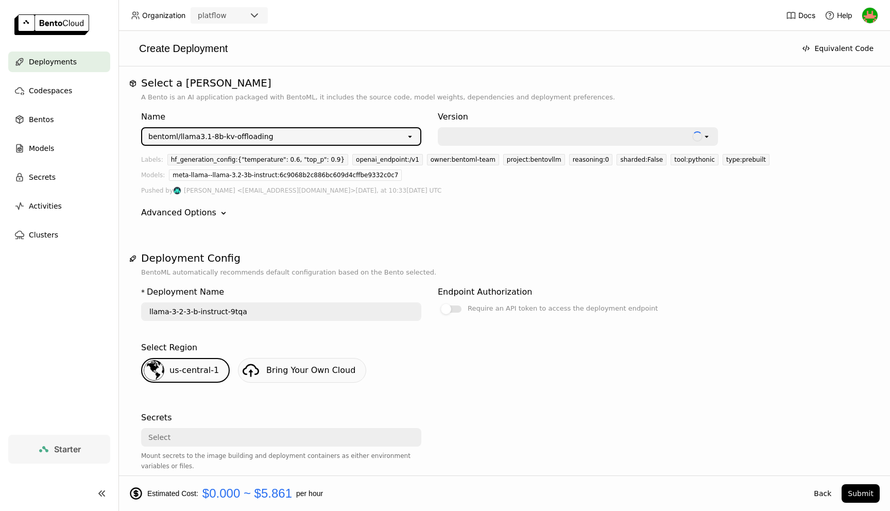
type input "llama-3-1-8-b-kv-offloading-osdo"
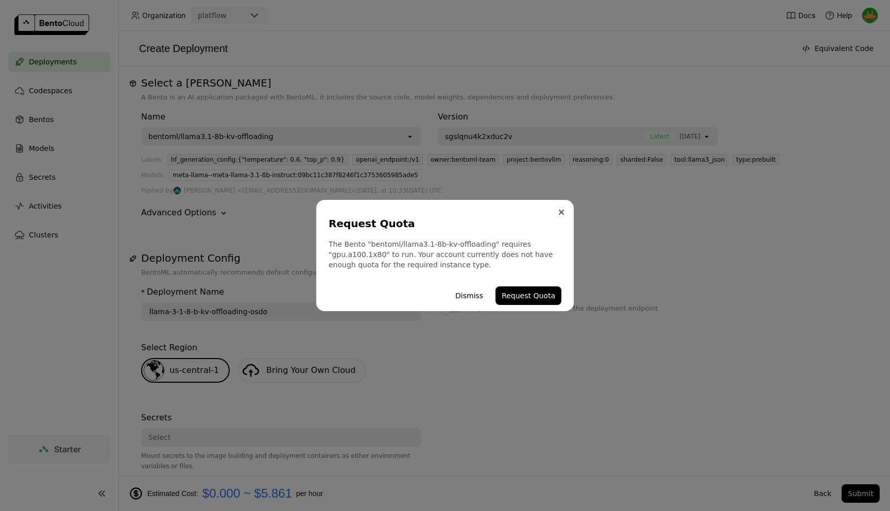
click at [559, 213] on icon "Close" at bounding box center [561, 212] width 5 height 5
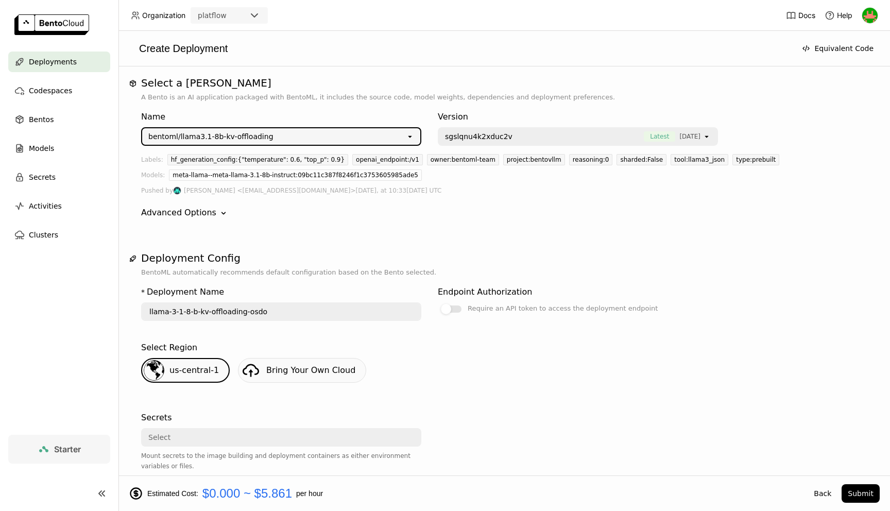
click at [348, 139] on div "bentoml/llama3.1-8b-kv-offloading" at bounding box center [274, 136] width 264 height 16
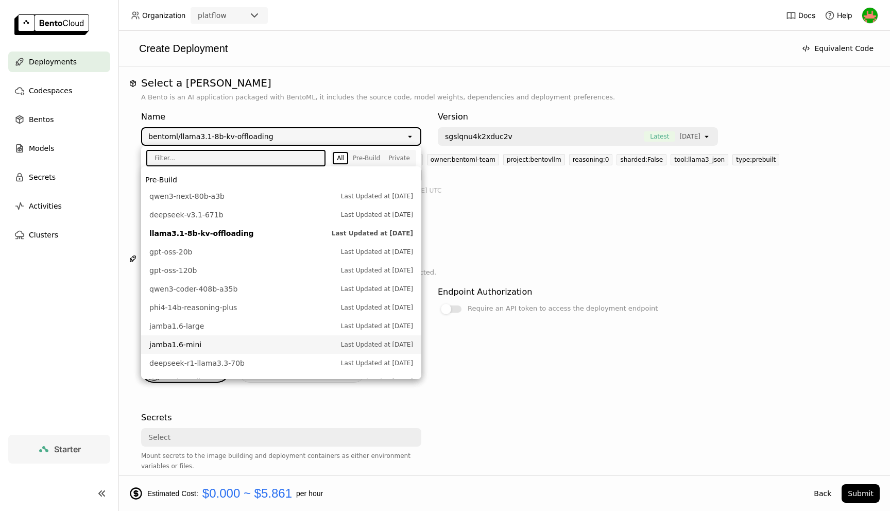
scroll to position [30, 0]
click at [107, 321] on nav "Deployments Codespaces Bentos Models Secrets Activities Clusters" at bounding box center [59, 243] width 119 height 383
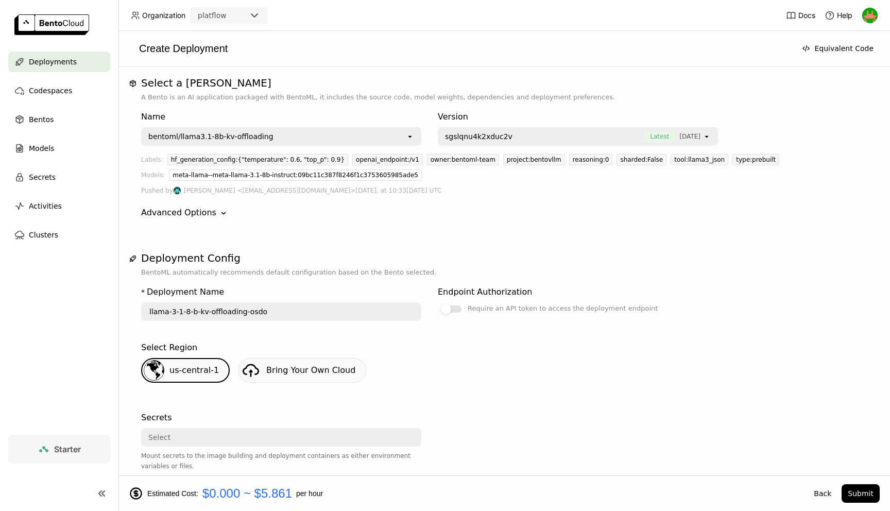
click at [601, 52] on div "Create Deployment" at bounding box center [460, 48] width 663 height 14
